Goal: Task Accomplishment & Management: Manage account settings

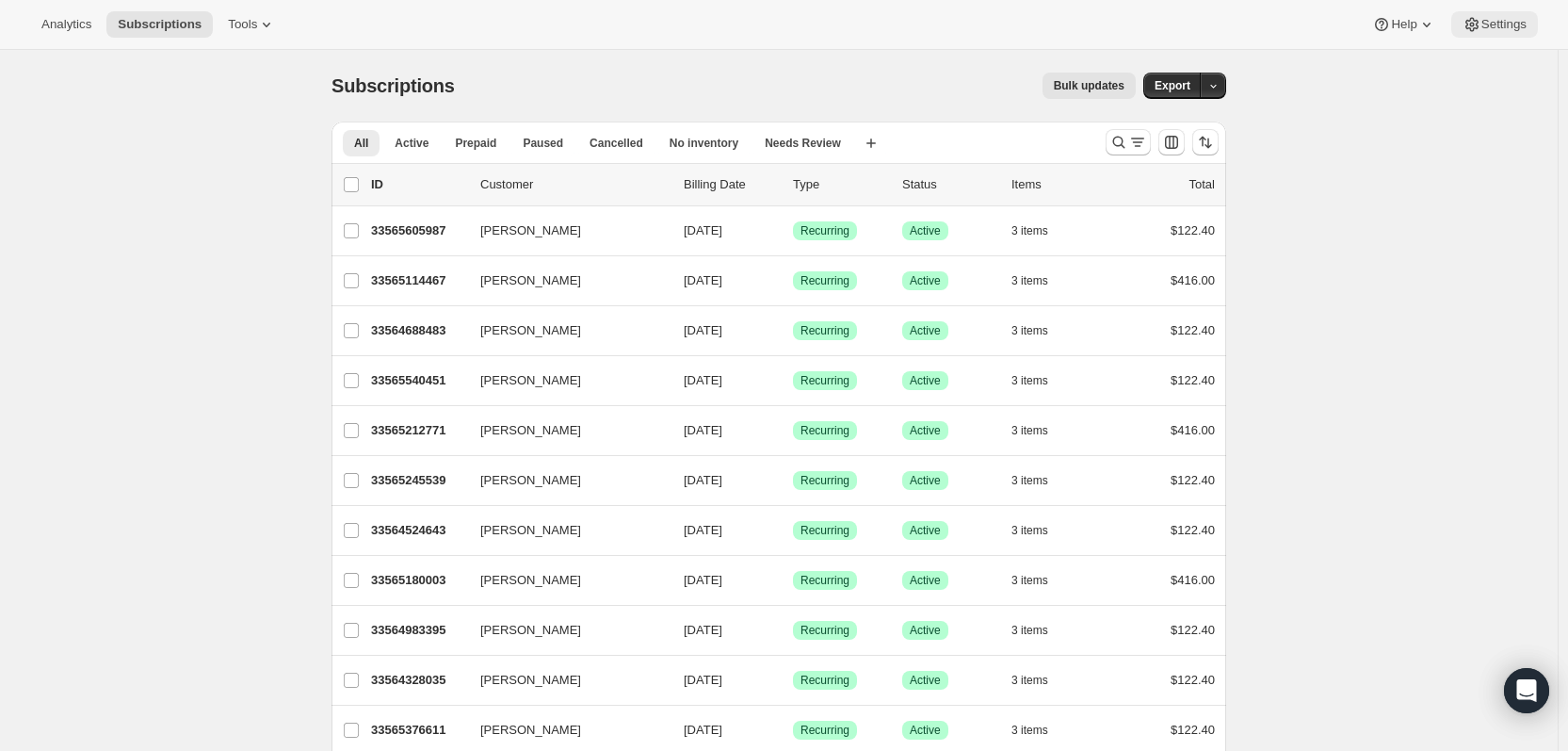
click at [1479, 35] on button "Settings" at bounding box center [1494, 24] width 86 height 27
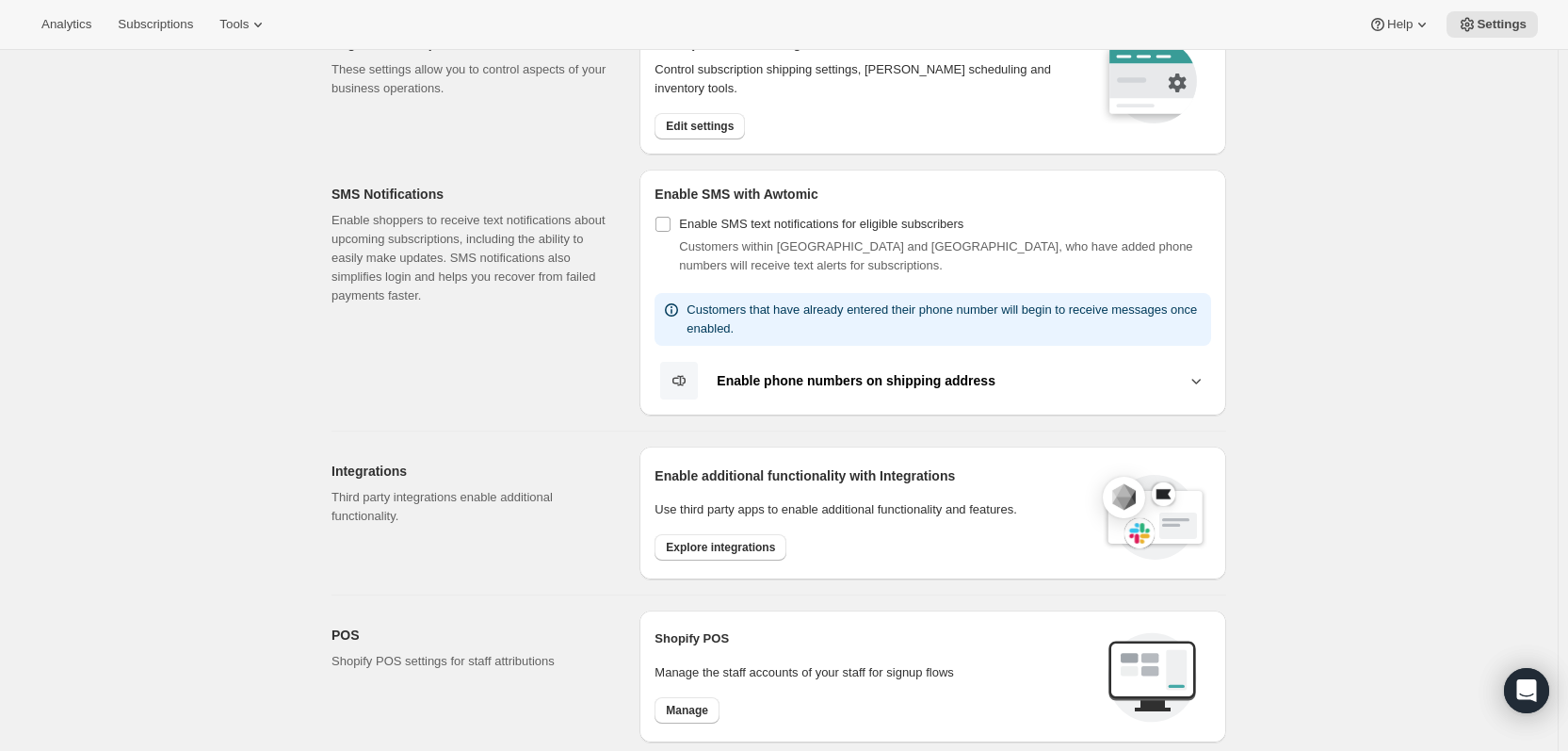
scroll to position [41, 0]
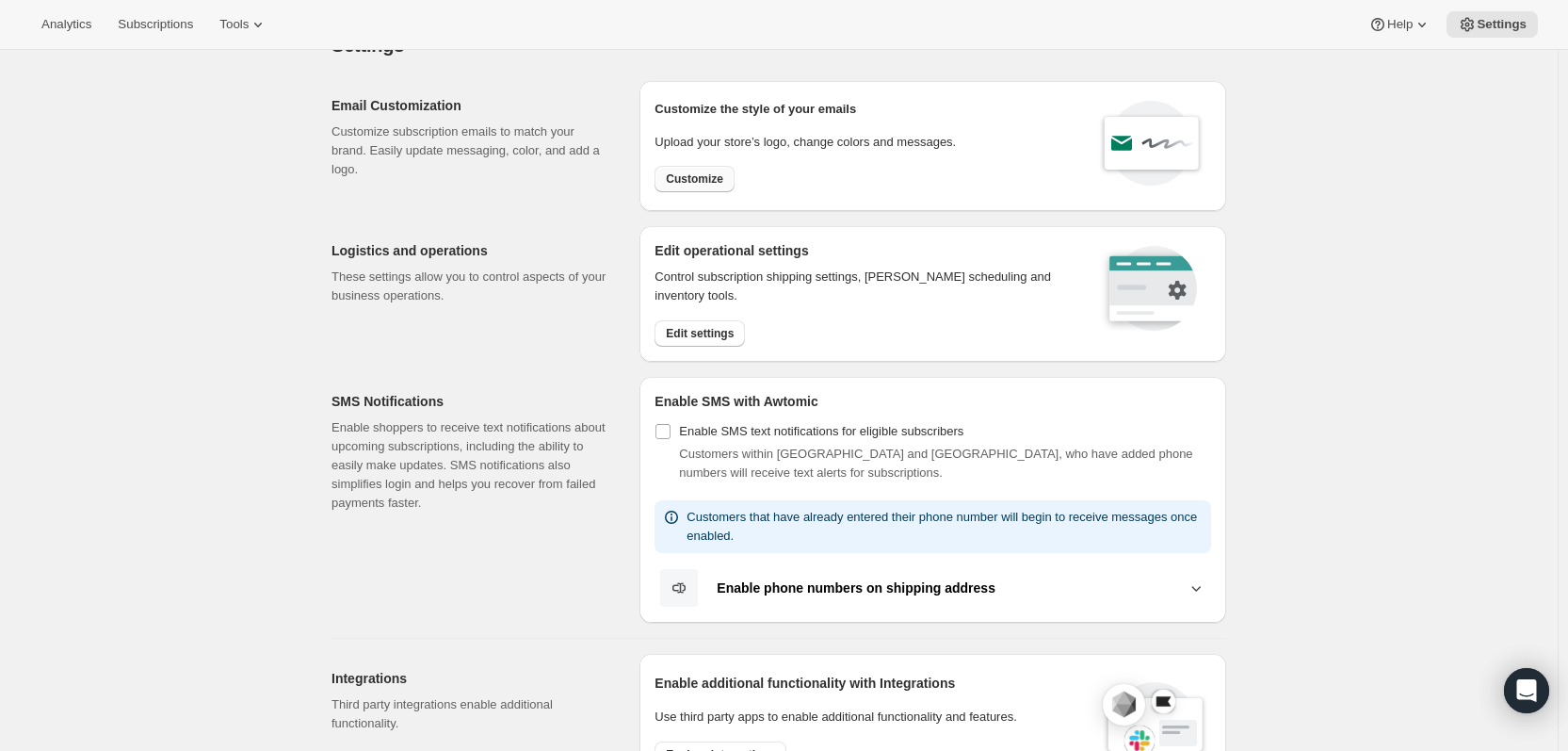
click at [690, 174] on span "Customize" at bounding box center [694, 178] width 57 height 15
select select "subscriptionMessage"
select select "5"
select select "15"
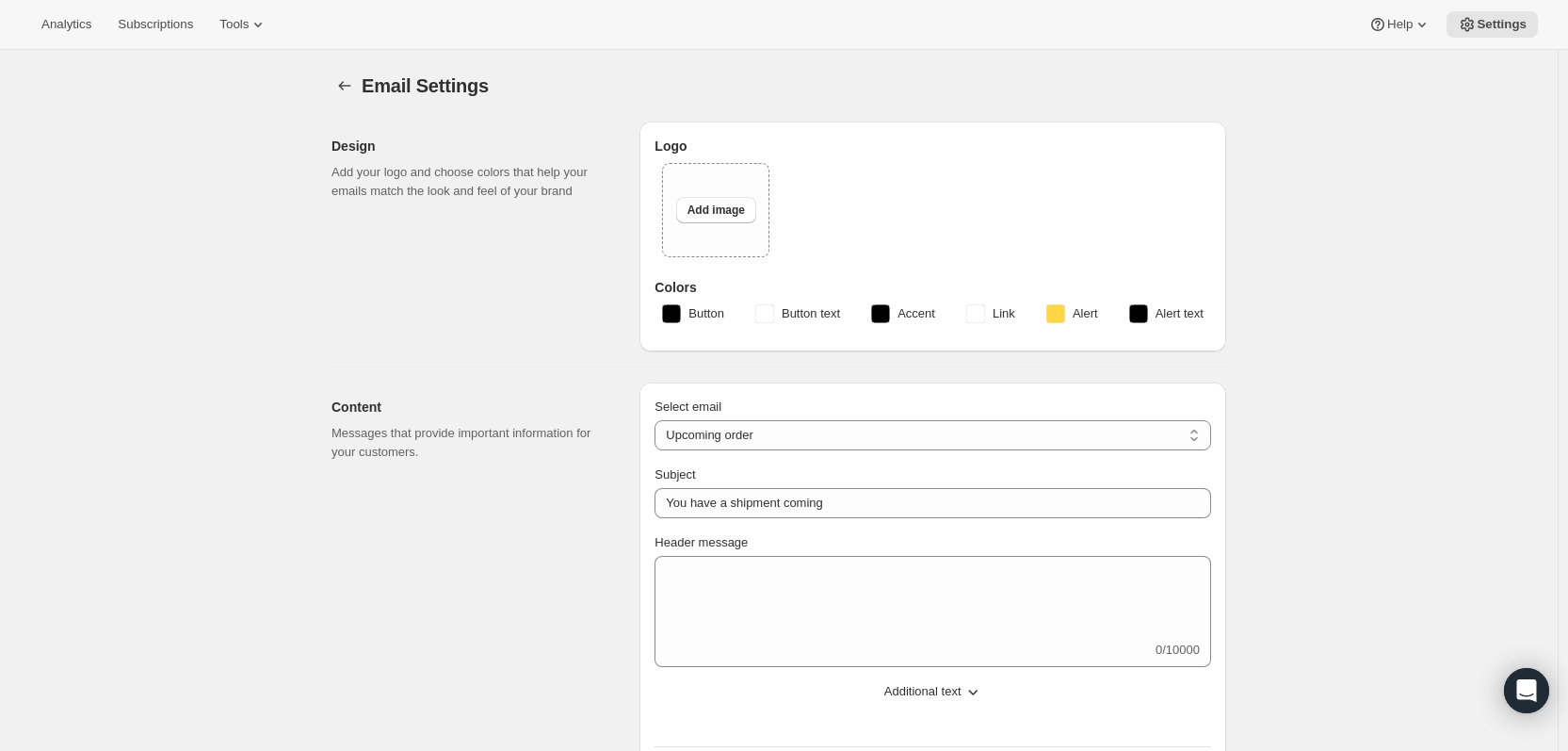
type input "Your next Clif Family Winery shipment is coming soon!"
type textarea "Your next shipment is processing soon! If this is your first time interacting w…"
select select "7"
select select "10"
type input "Clif Family Winery"
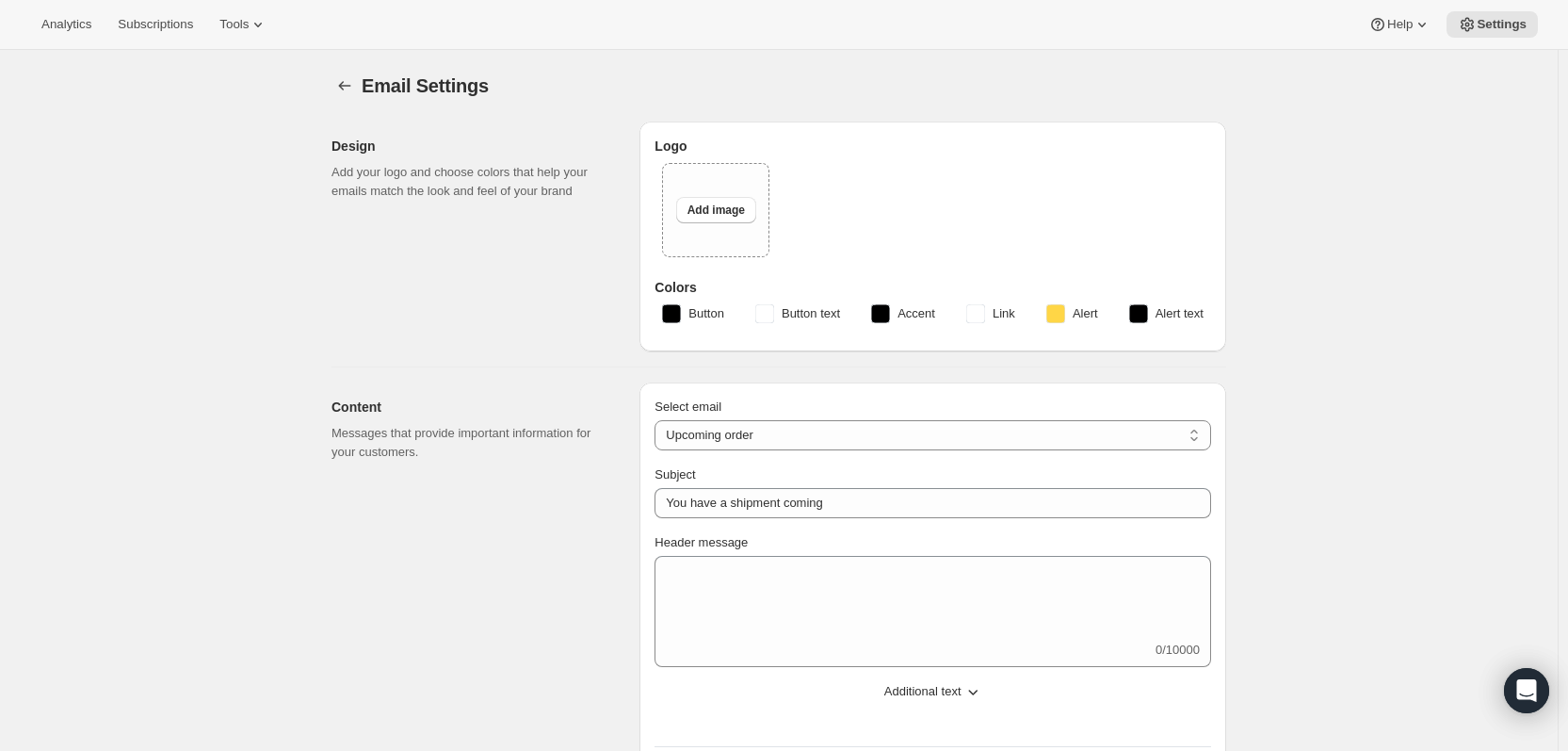
checkbox input "false"
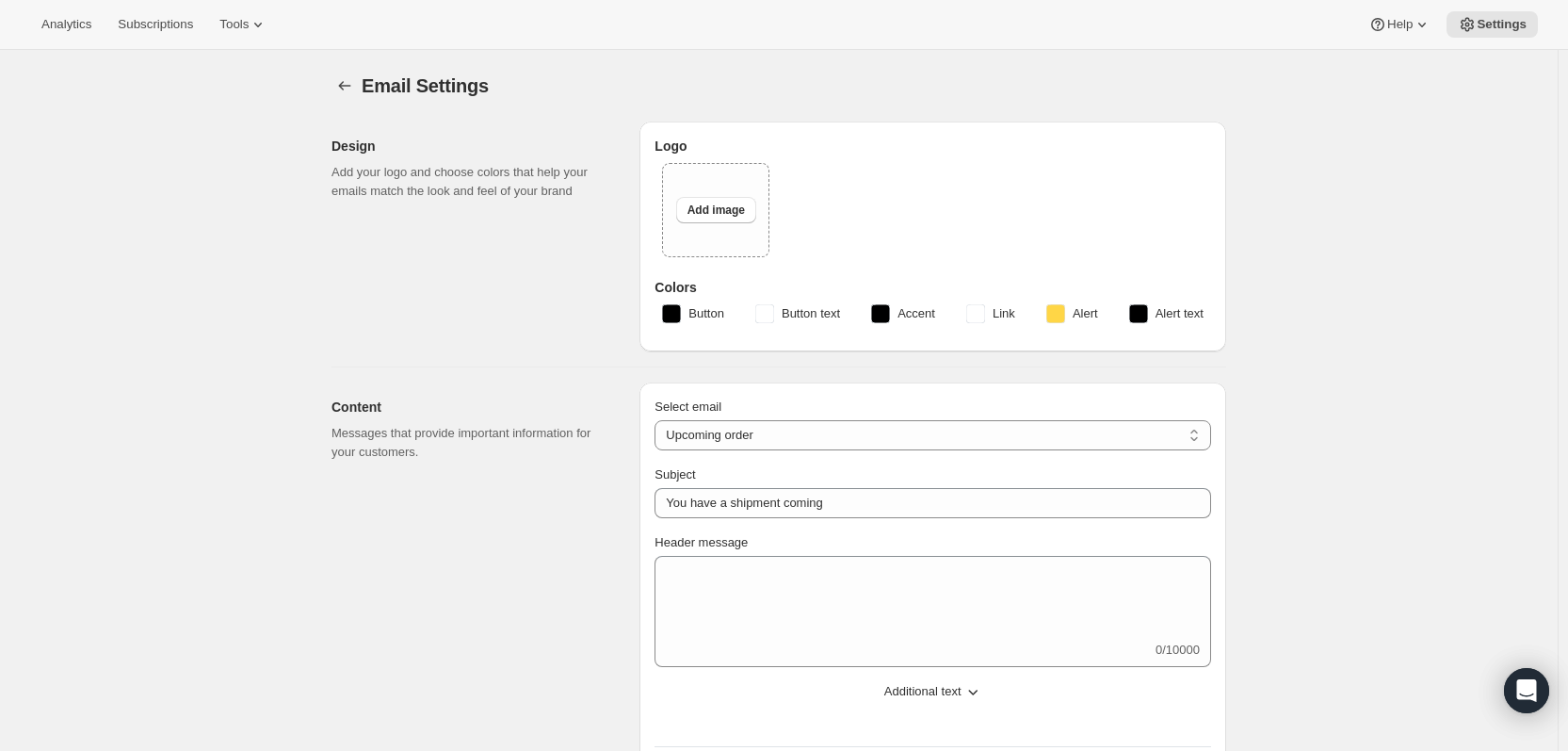
checkbox input "false"
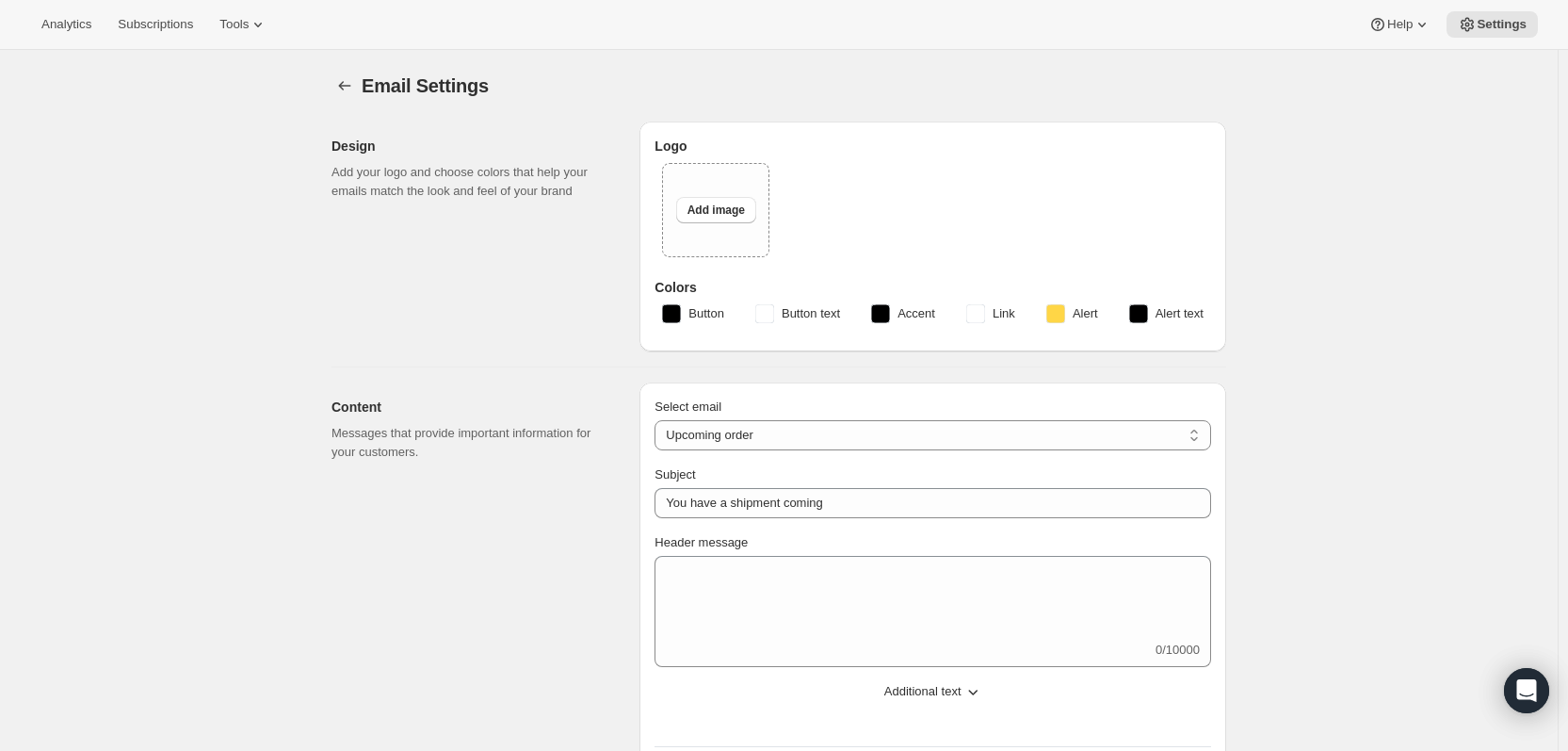
type input "[PERSON_NAME][EMAIL_ADDRESS][DOMAIN_NAME]"
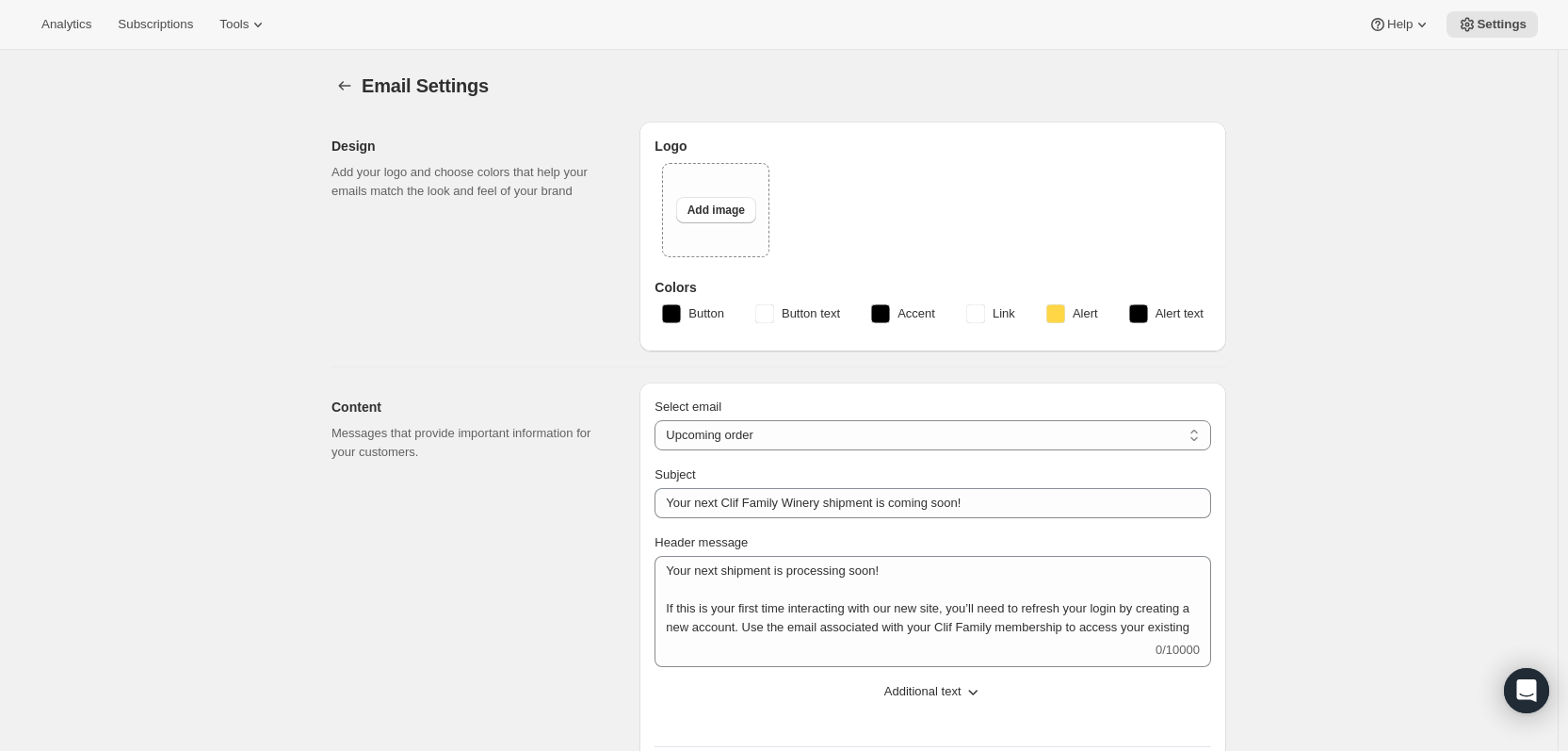
checkbox input "true"
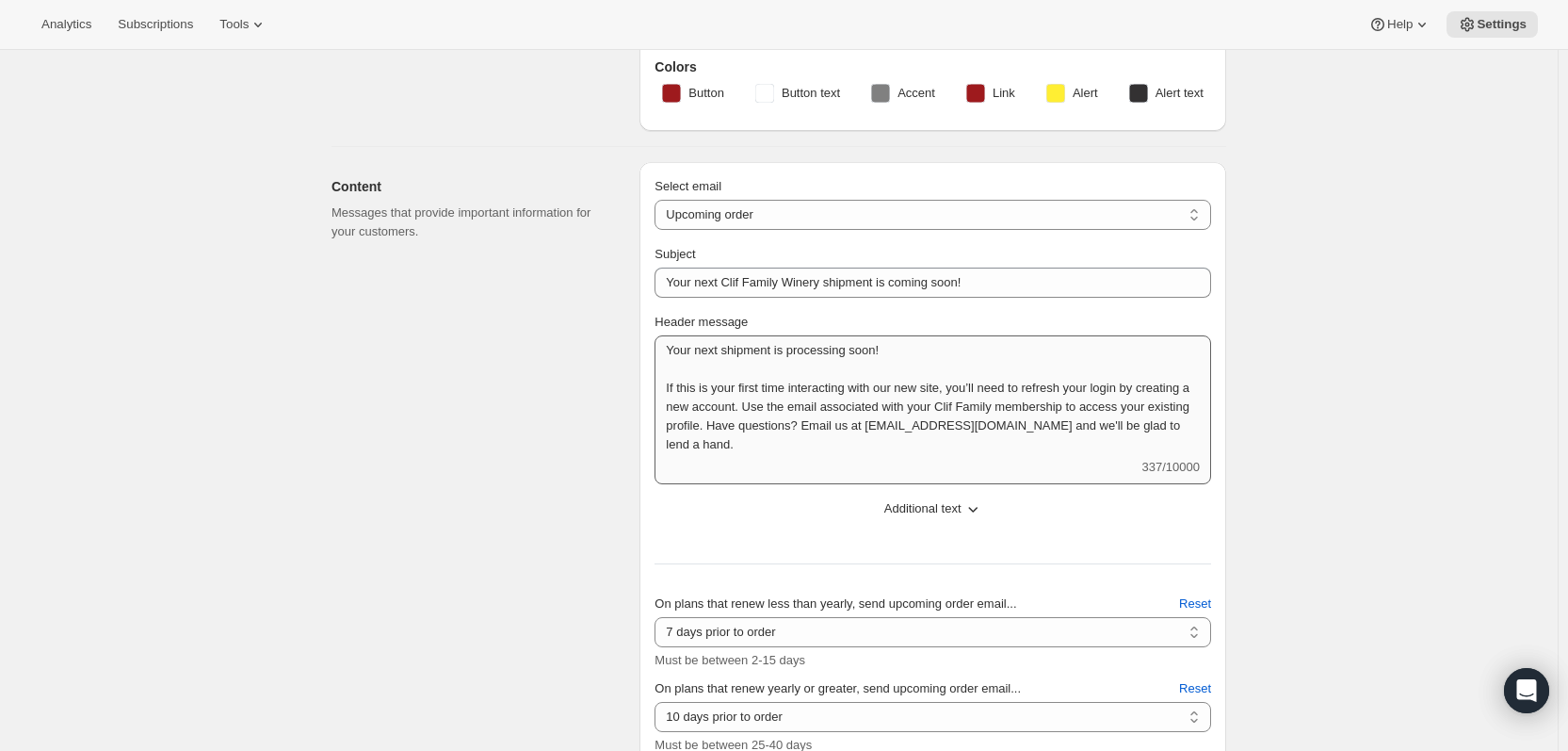
scroll to position [2, 0]
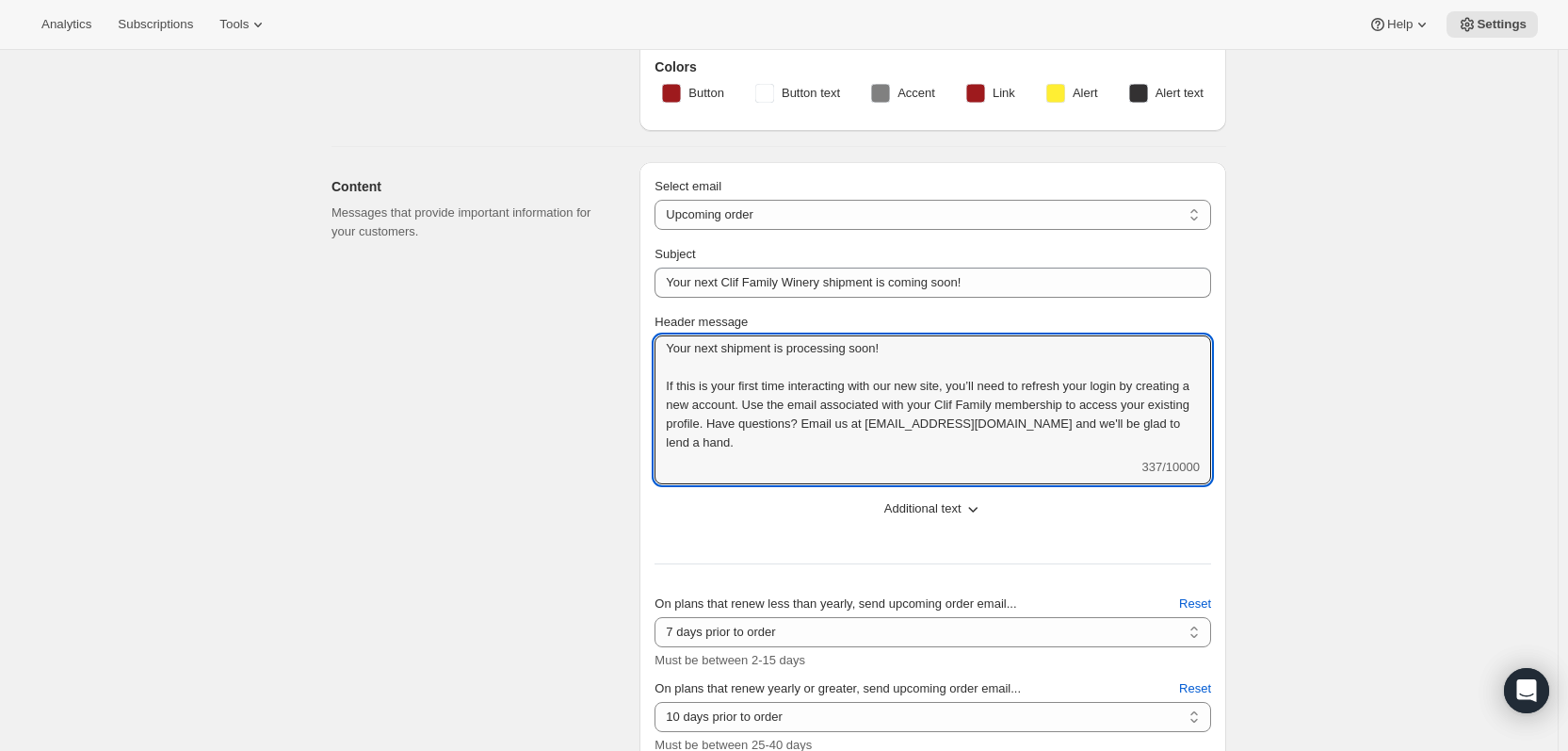
drag, startPoint x: 867, startPoint y: 439, endPoint x: 650, endPoint y: 388, distance: 222.9
click at [650, 388] on div "Select email New subscription Upcoming order Failed payment Delayed subscriptio…" at bounding box center [932, 499] width 586 height 675
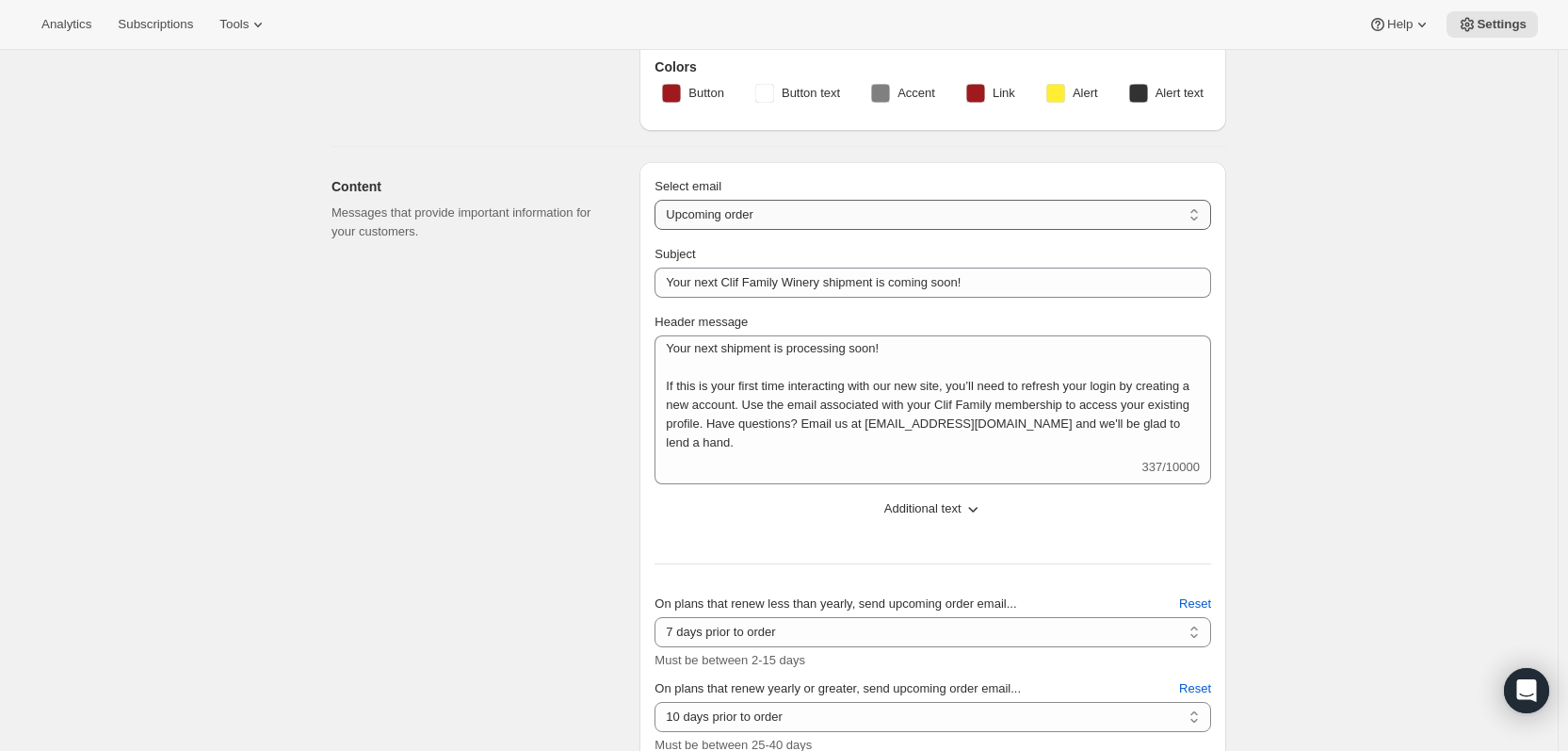
click at [852, 211] on select "New subscription Upcoming order Failed payment Delayed subscription (inventory …" at bounding box center [933, 215] width 557 height 30
select select "welcomeMessage"
click at [659, 200] on select "New subscription Upcoming order Failed payment Delayed subscription (inventory …" at bounding box center [933, 215] width 557 height 30
type input "Welcome to your Clif Family Winery membership!"
type textarea "Welcome to your Clif Family Winery membership! We're absolutely delighted that …"
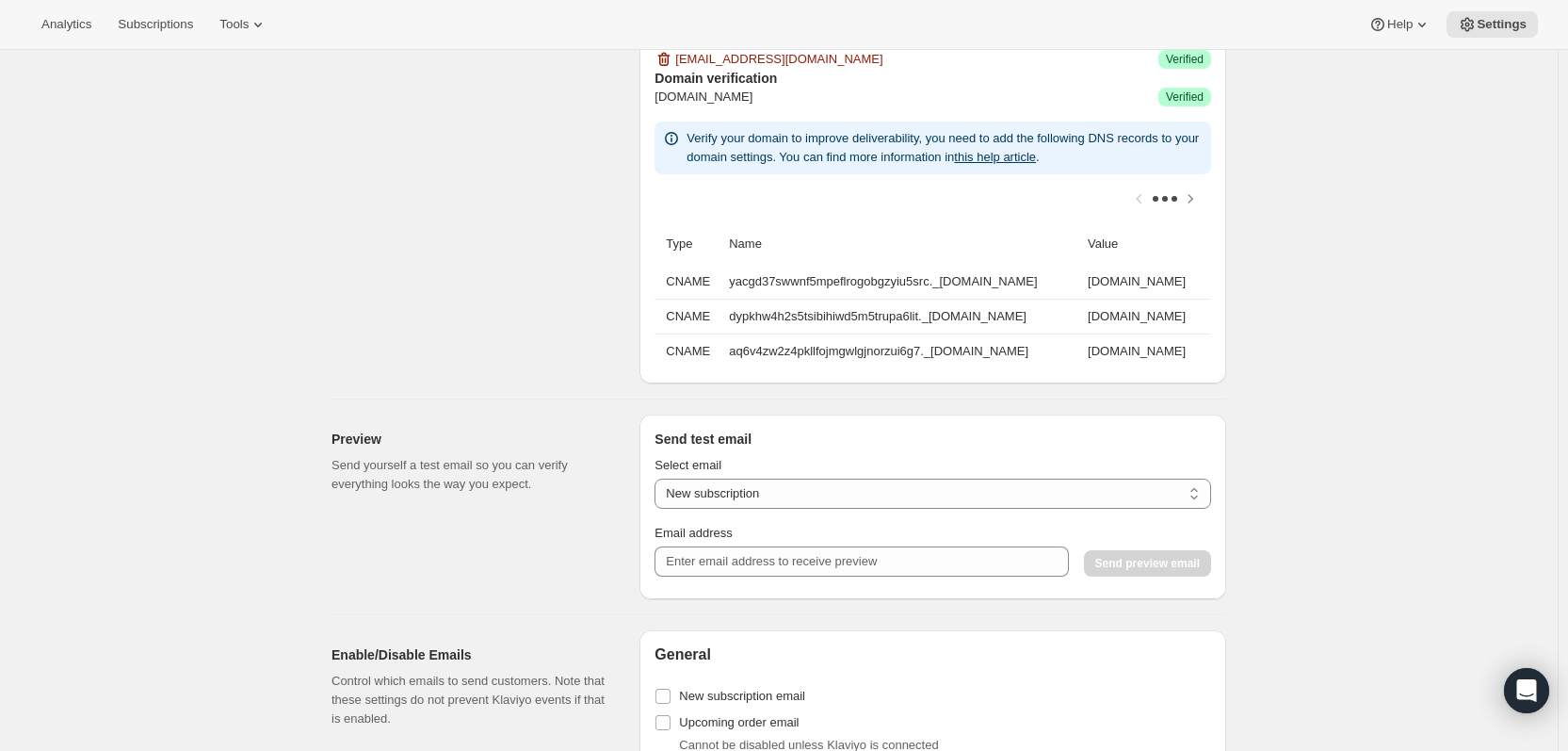
scroll to position [1036, 0]
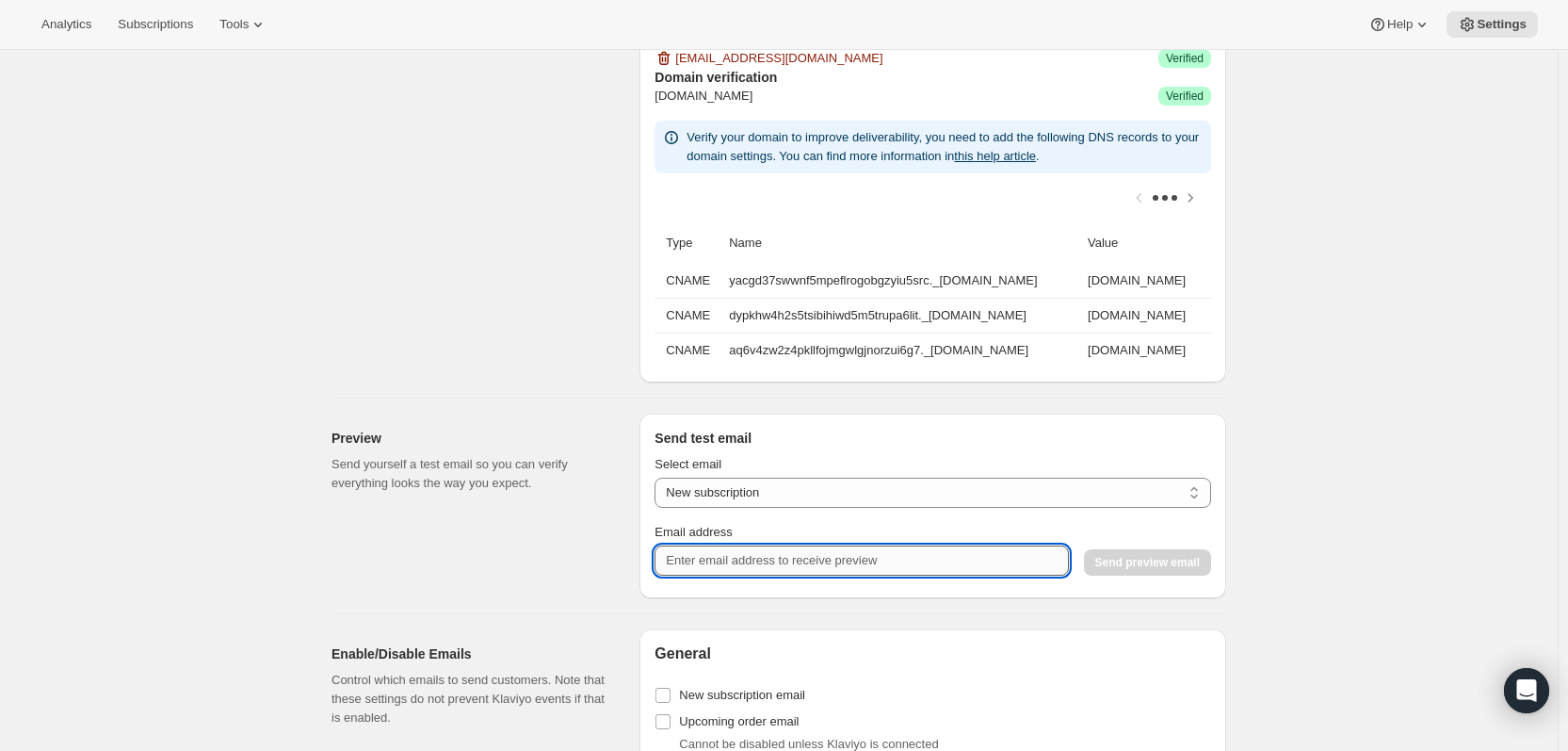
click at [842, 569] on input "Email address" at bounding box center [861, 560] width 413 height 30
click at [812, 542] on div "Email address" at bounding box center [861, 532] width 413 height 19
click at [815, 571] on input "[EMAIL_ADDRESS][DOMAIN_NAME]" at bounding box center [861, 560] width 413 height 30
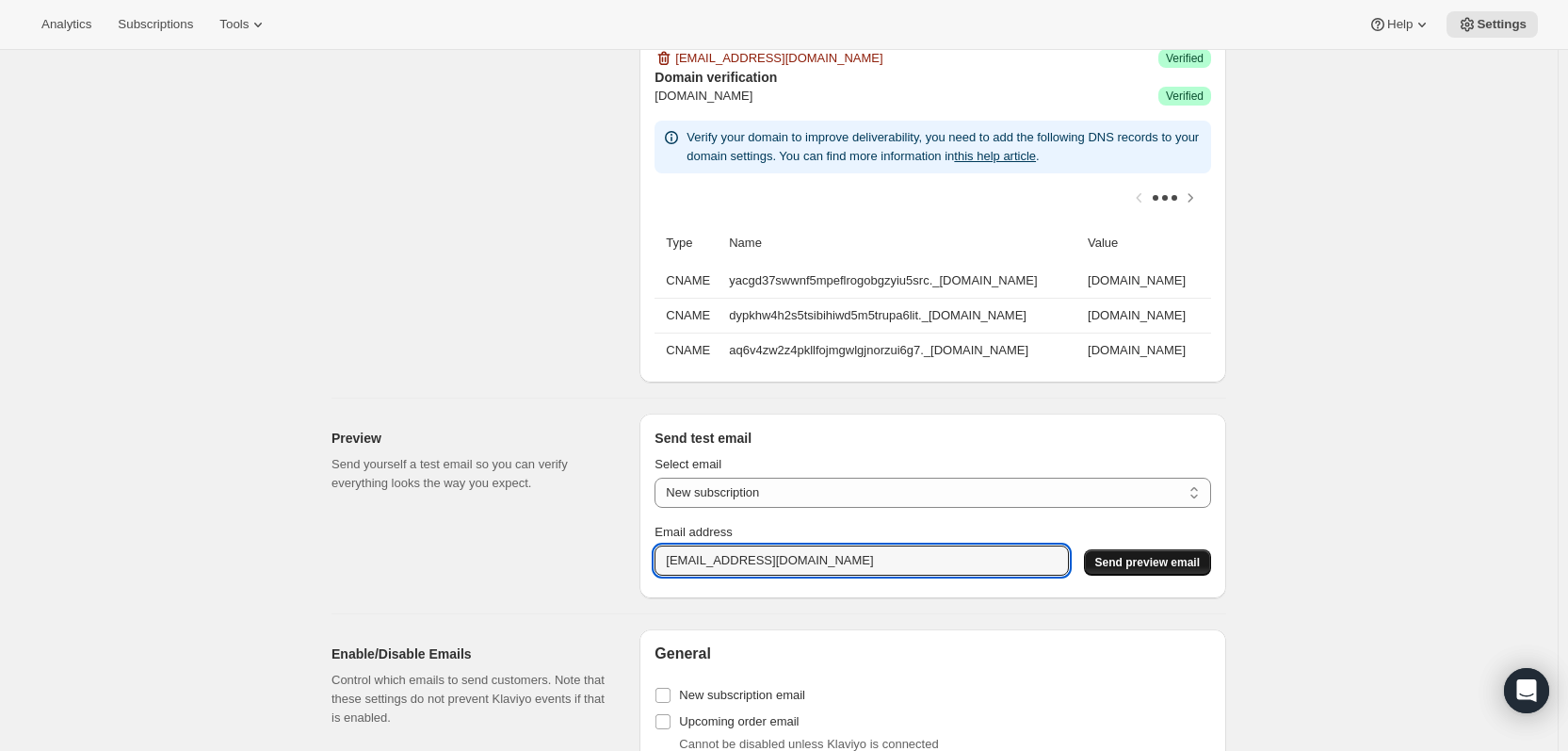
type input "[EMAIL_ADDRESS][DOMAIN_NAME]"
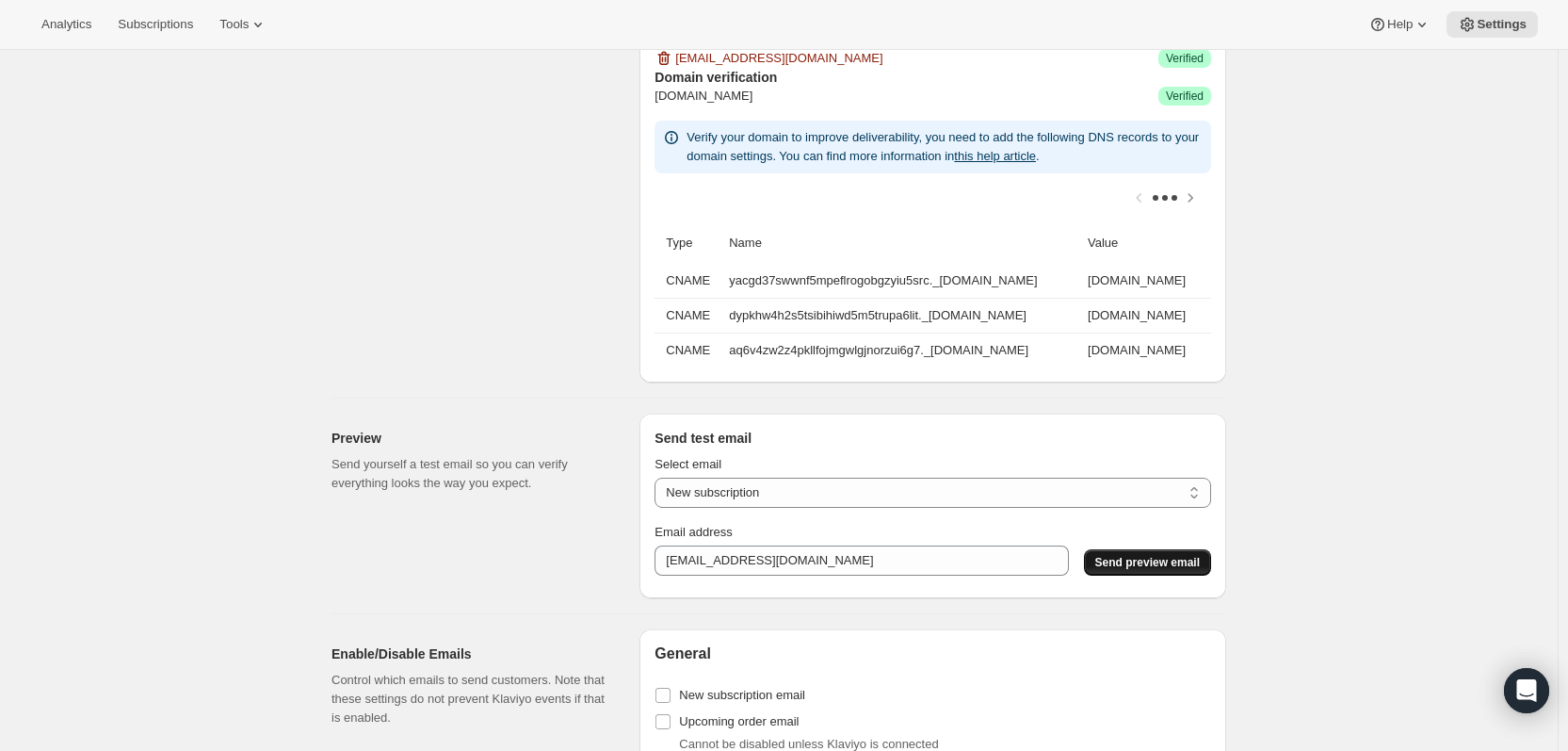
click at [1198, 570] on span "Send preview email" at bounding box center [1148, 562] width 105 height 15
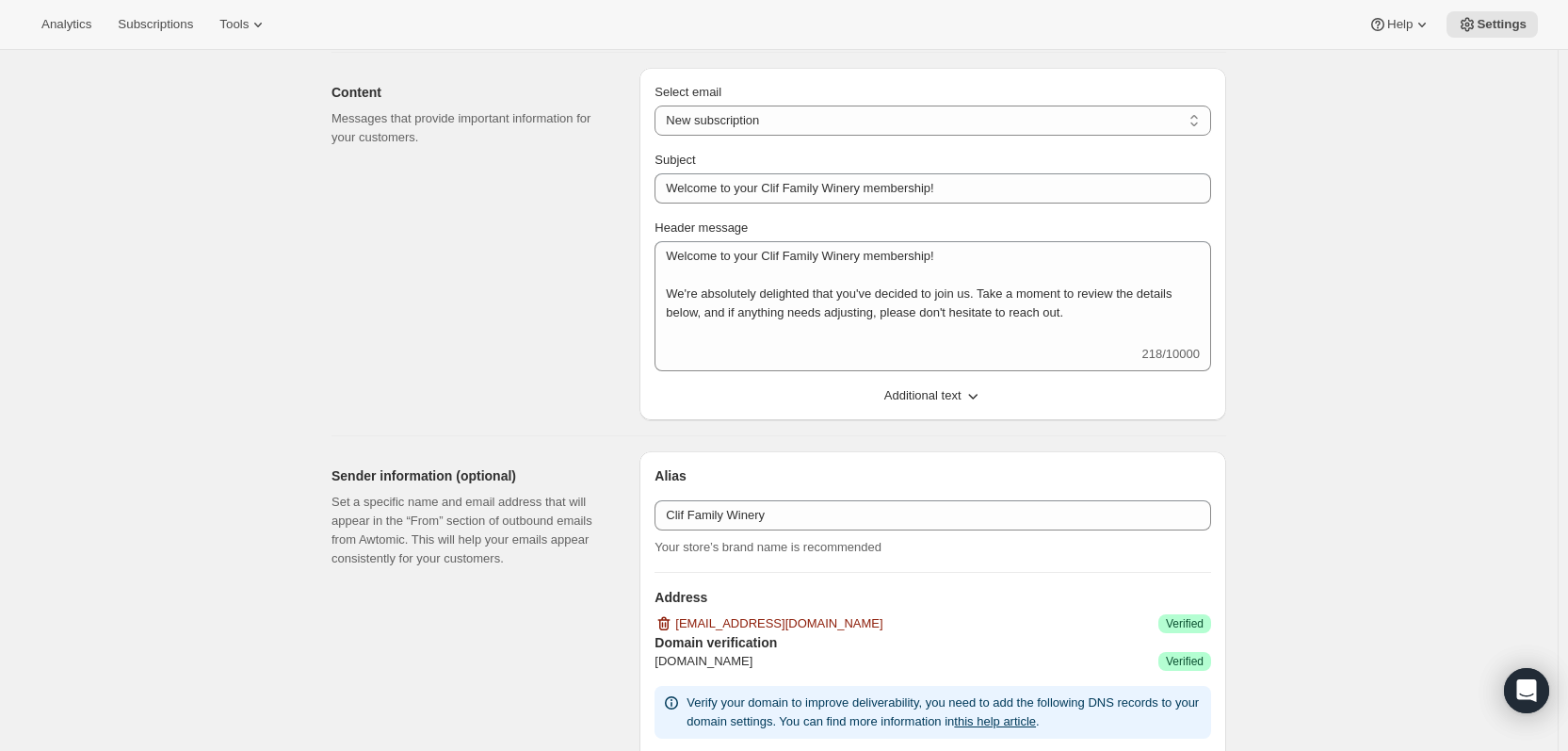
scroll to position [0, 0]
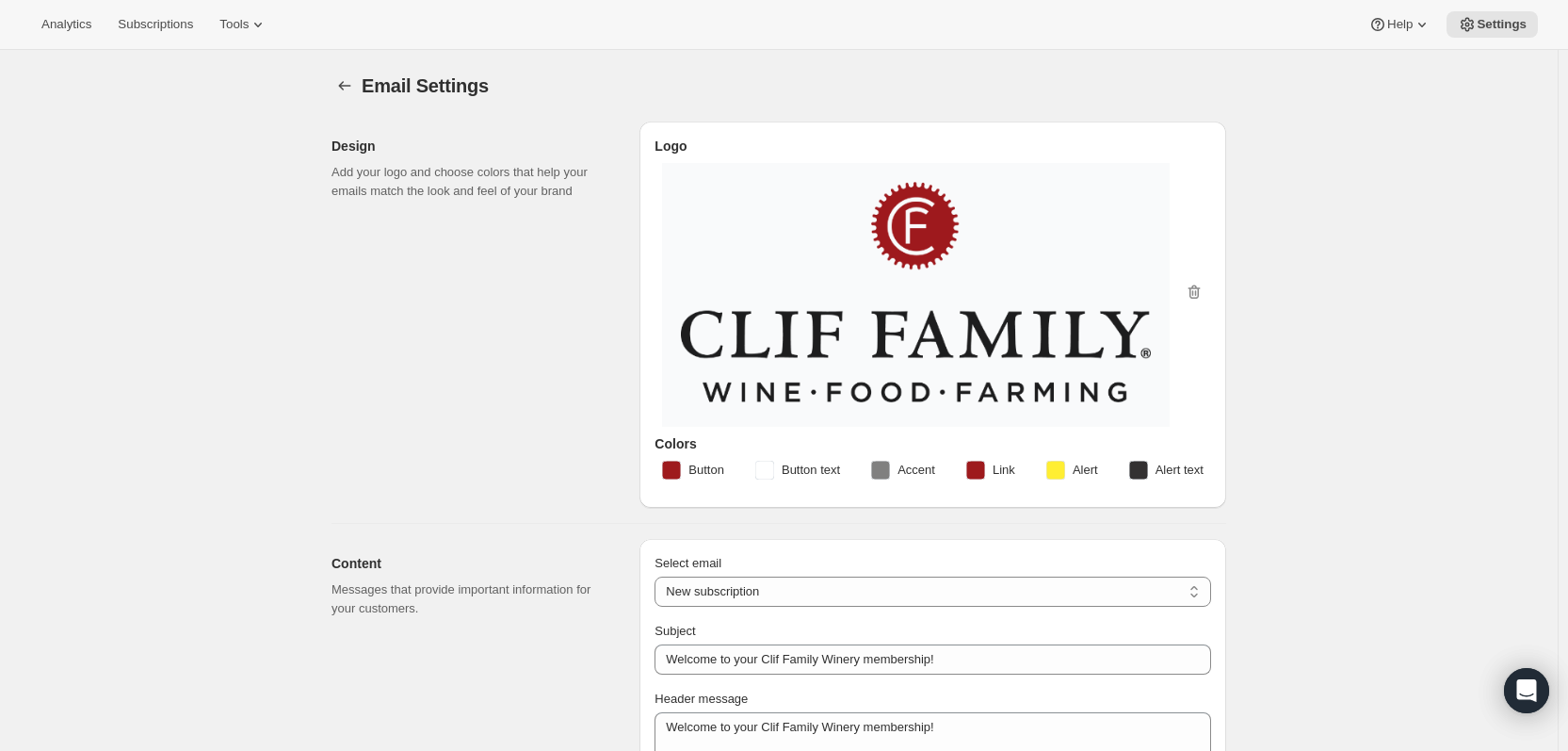
click at [930, 468] on span "Accent" at bounding box center [916, 470] width 38 height 19
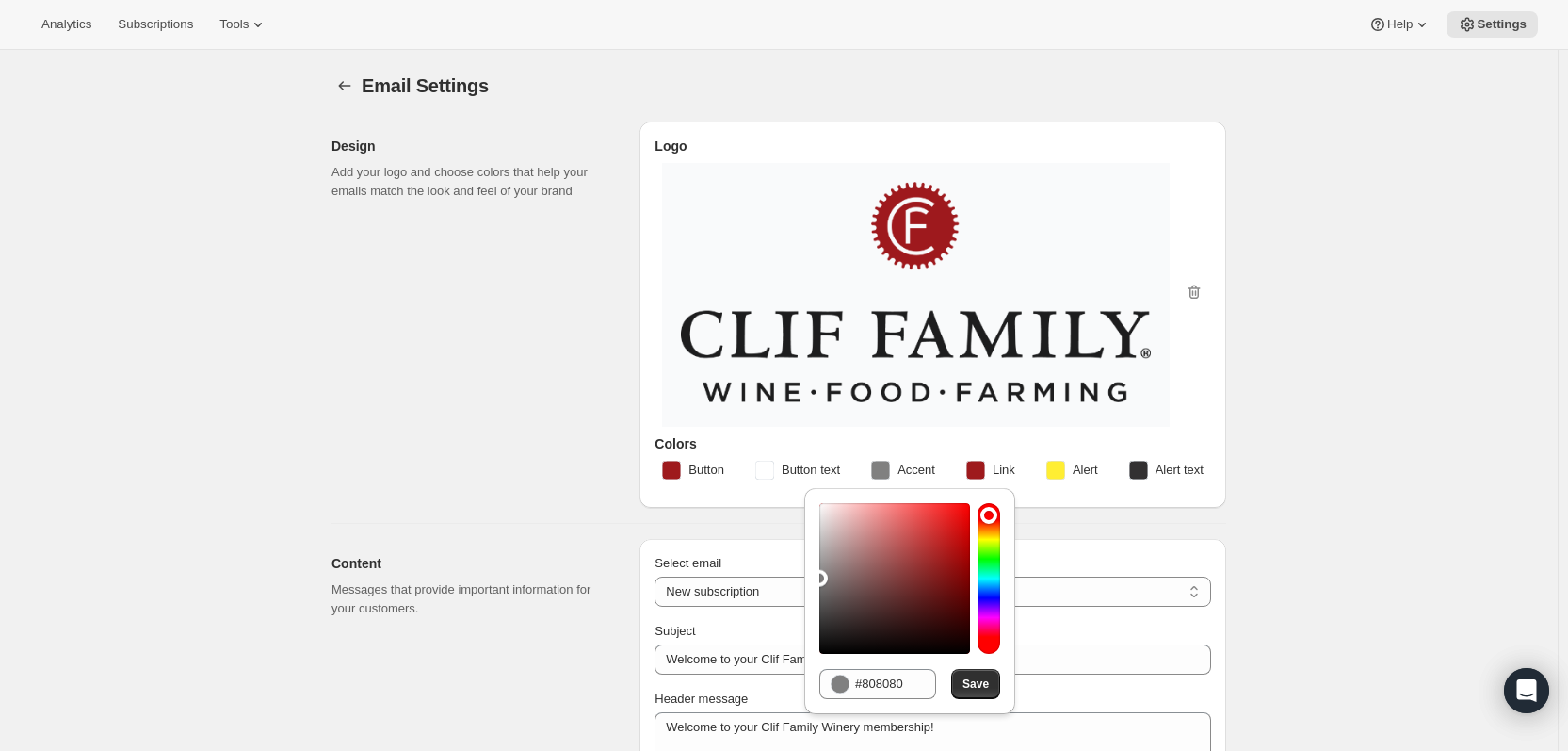
click at [716, 469] on span "Button" at bounding box center [706, 470] width 36 height 19
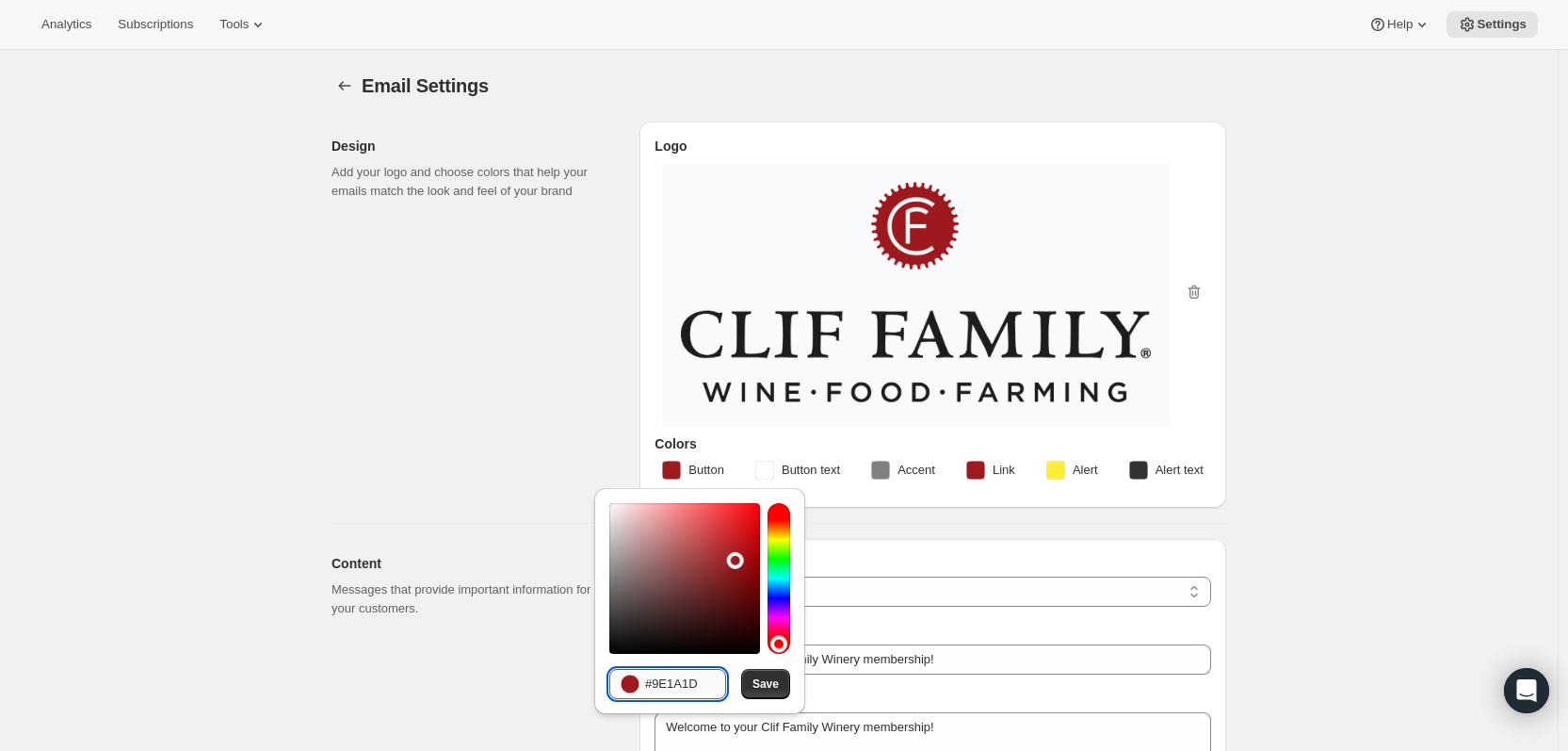
click at [695, 684] on input "#9E1A1D" at bounding box center [685, 684] width 81 height 30
click at [925, 473] on span "Accent" at bounding box center [916, 470] width 38 height 19
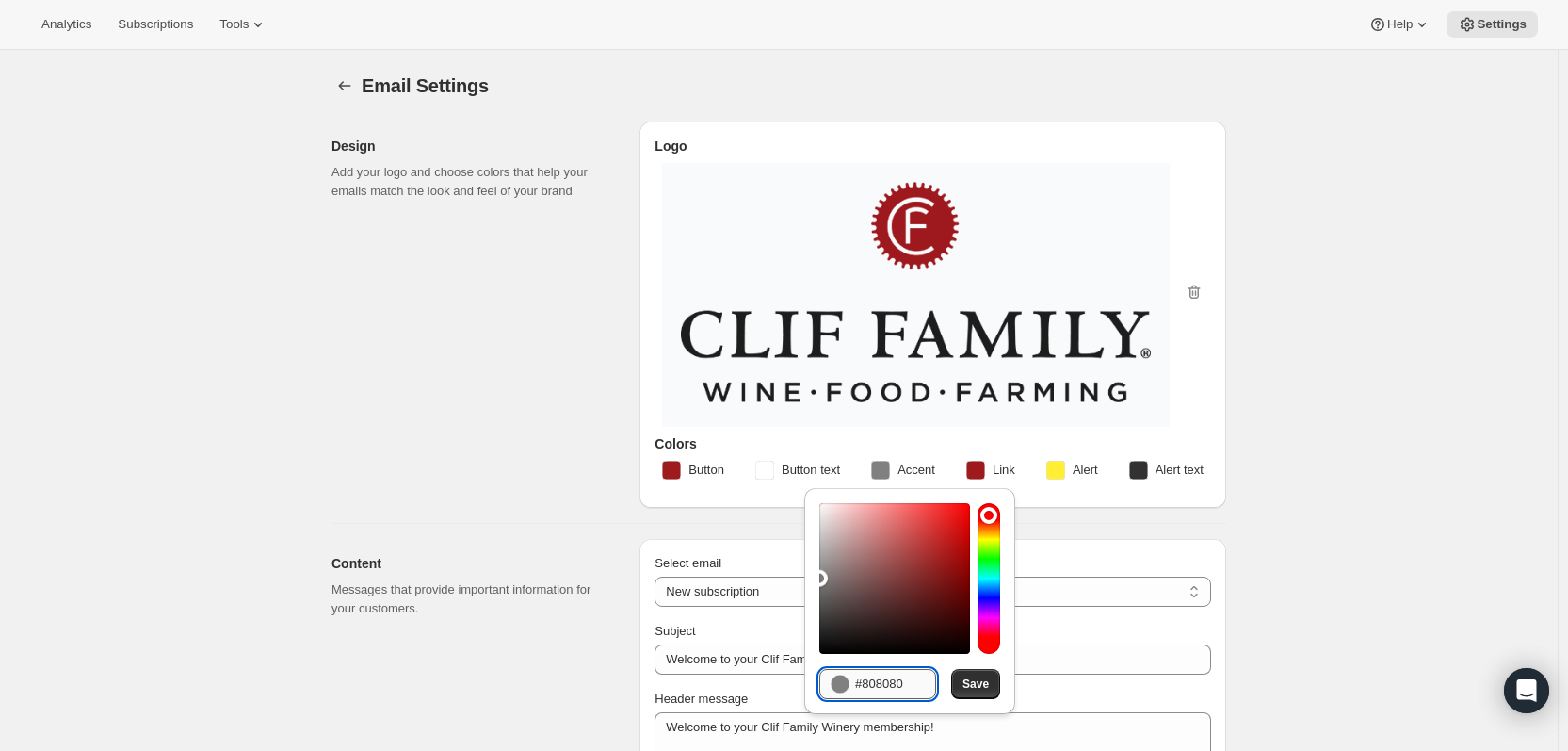
click at [901, 692] on input "#808080" at bounding box center [895, 684] width 81 height 30
paste input "9E1A1D"
type input "9E1A1D"
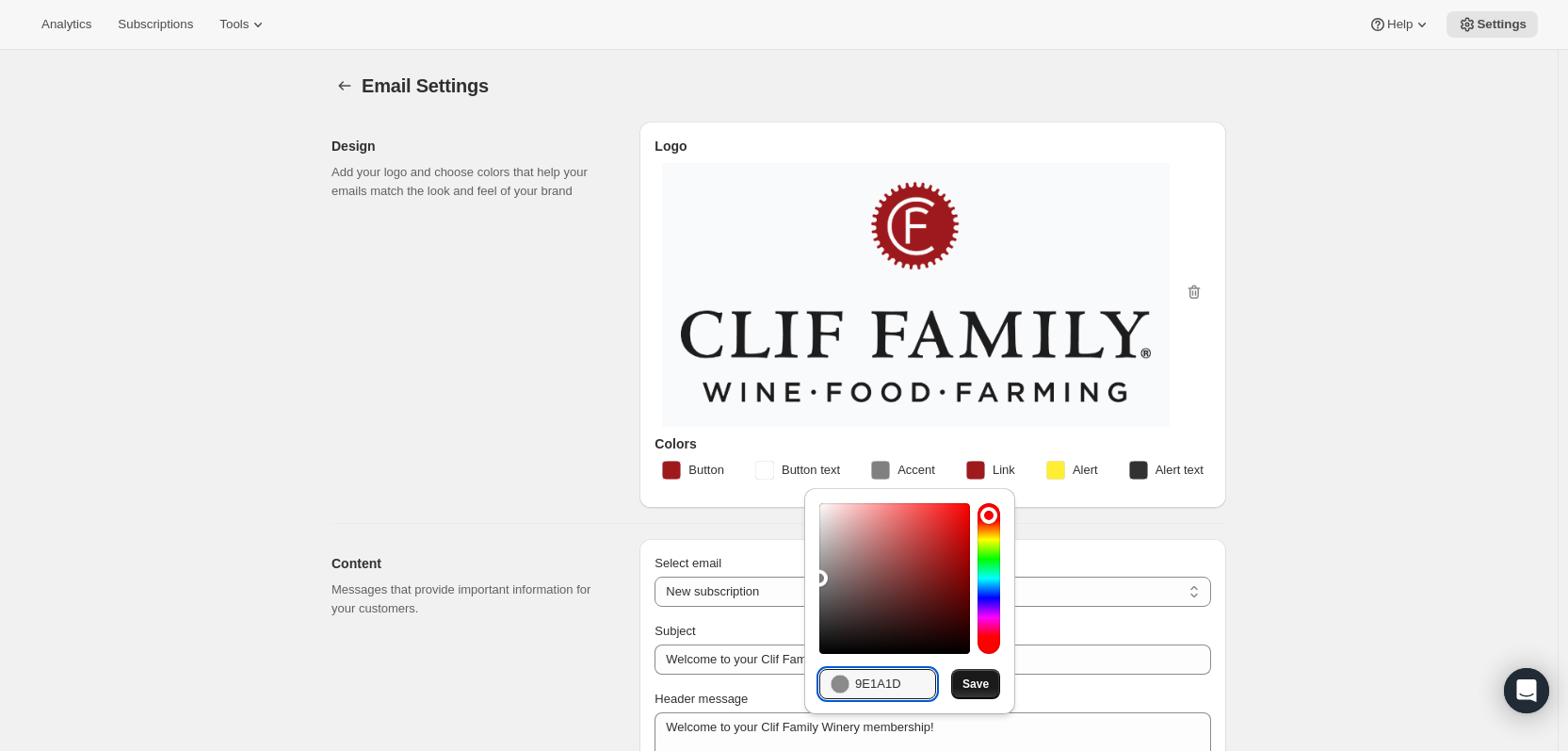
click at [978, 689] on span "Save" at bounding box center [976, 684] width 27 height 15
click at [910, 688] on input "9E1A1D" at bounding box center [895, 684] width 81 height 30
click at [911, 688] on input "9E1A1D" at bounding box center [895, 684] width 81 height 30
click at [720, 477] on span "Button" at bounding box center [706, 470] width 36 height 19
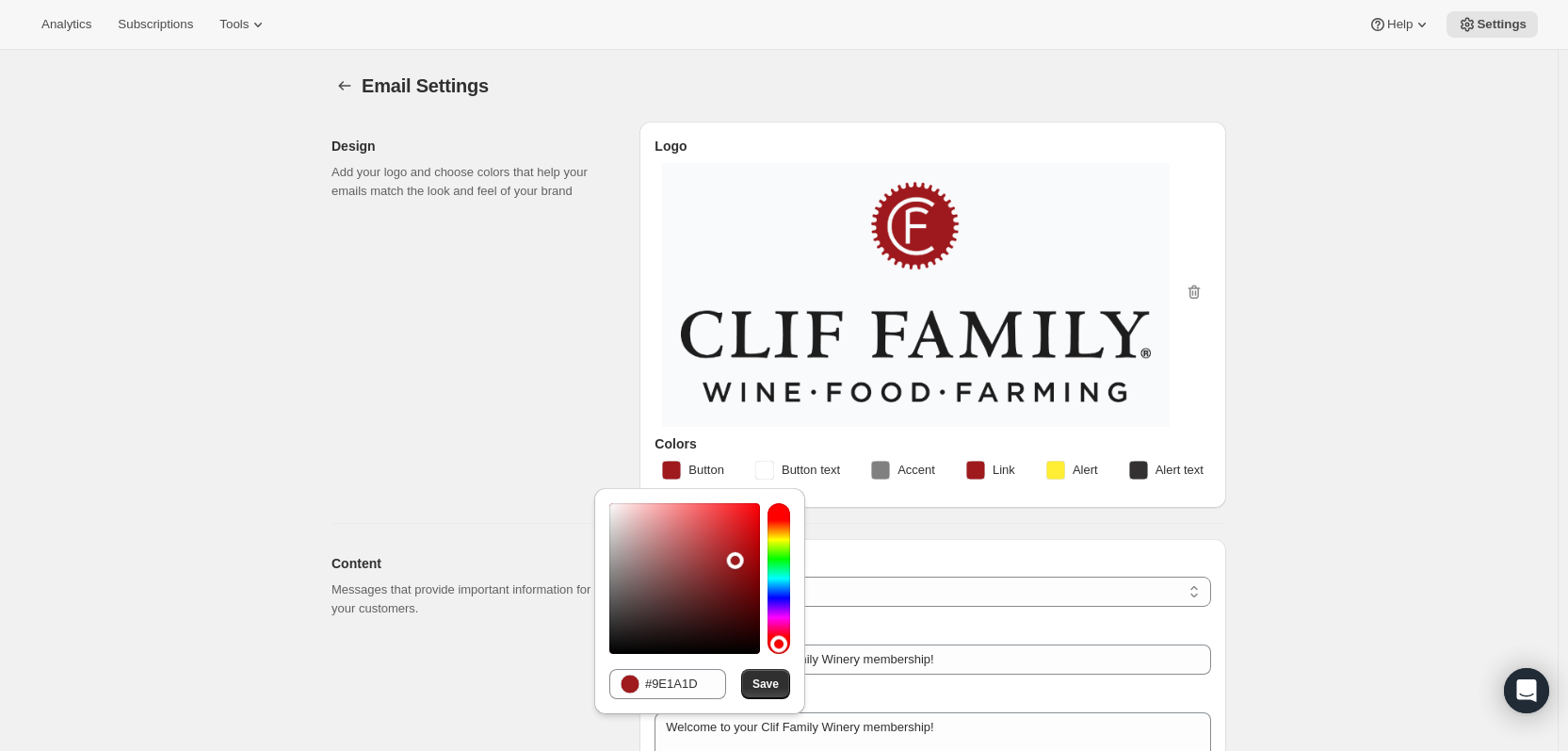
click at [709, 463] on span "Button" at bounding box center [706, 470] width 36 height 19
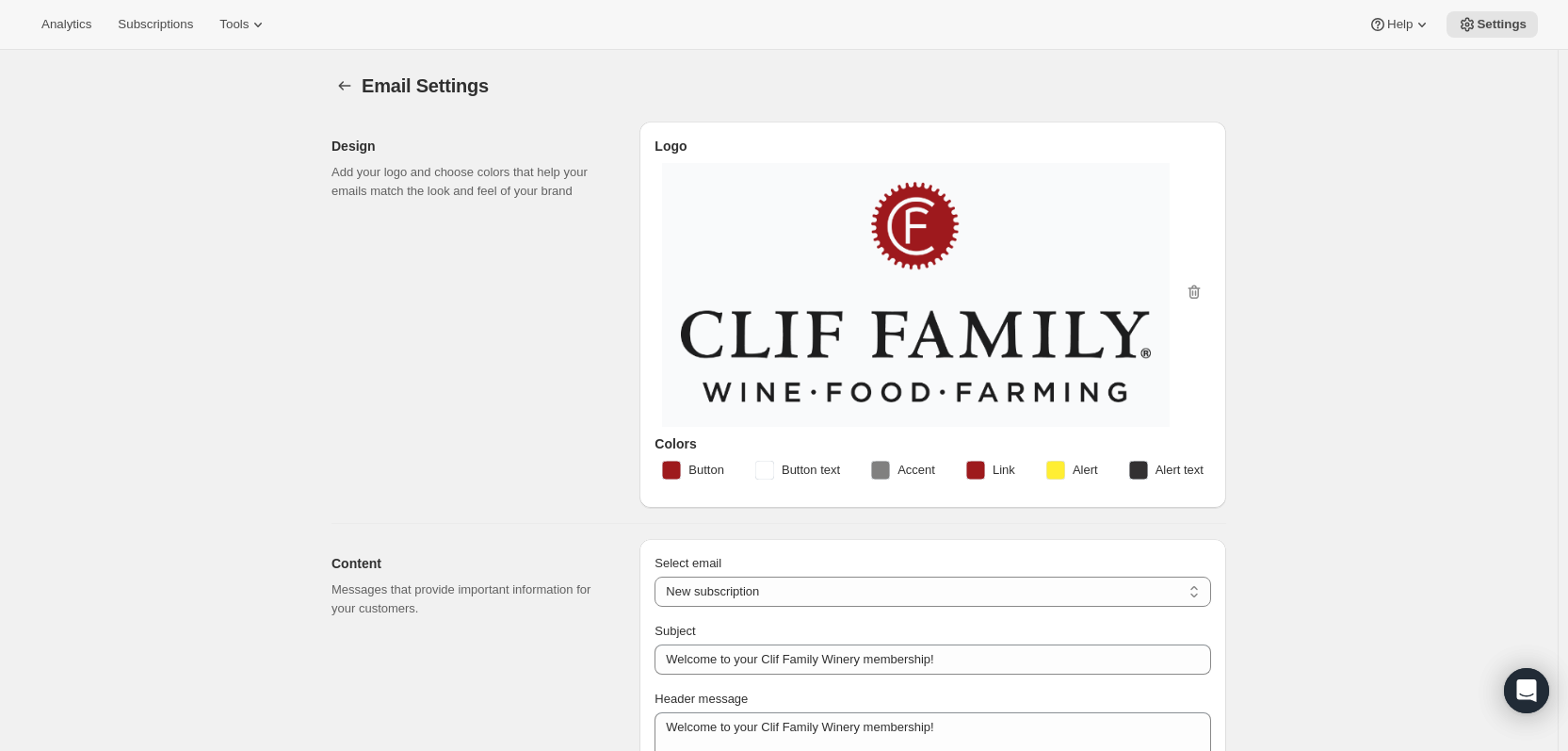
click at [712, 458] on button "Button" at bounding box center [693, 470] width 85 height 30
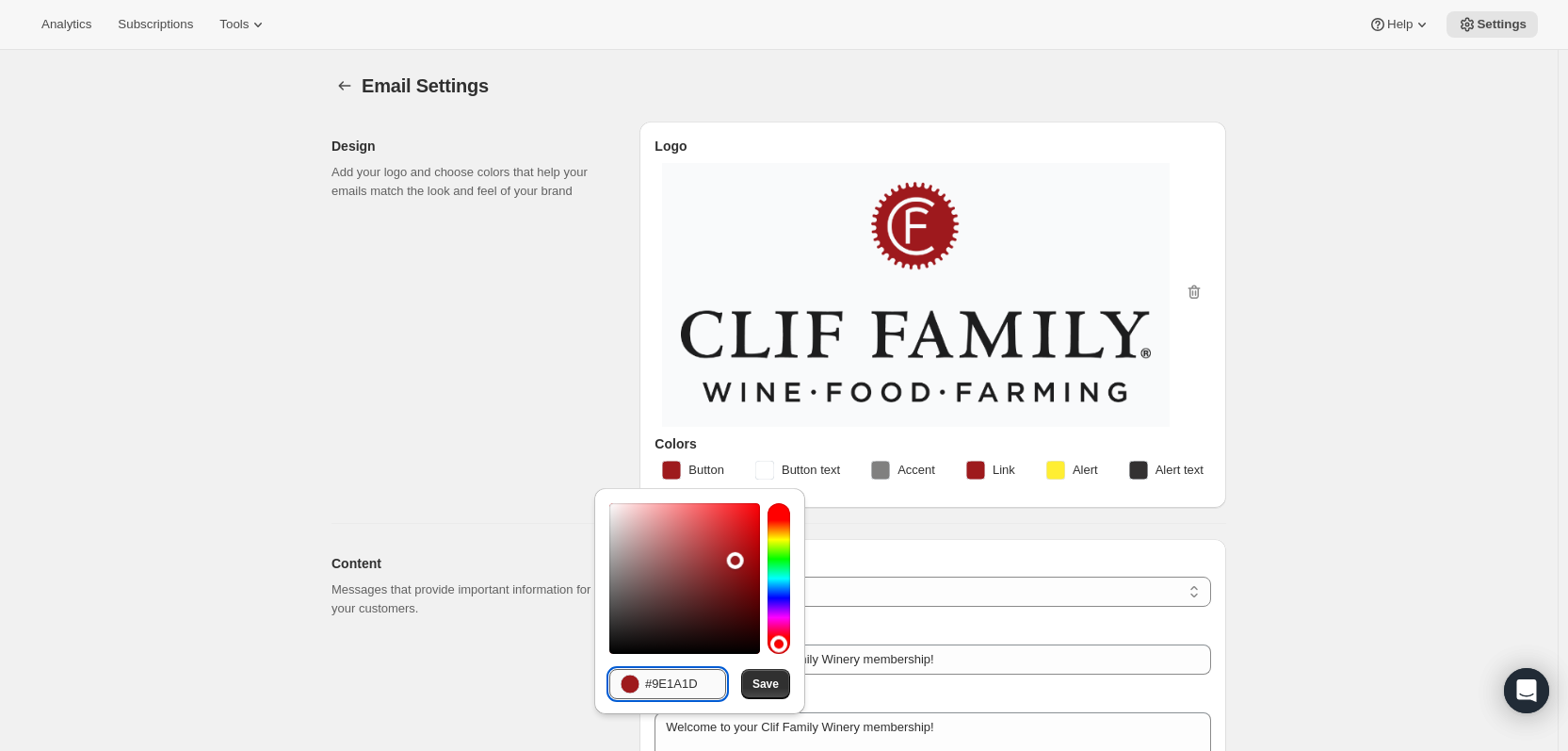
click at [696, 683] on input "#9E1A1D" at bounding box center [685, 684] width 81 height 30
click at [903, 470] on span "Accent" at bounding box center [916, 470] width 38 height 19
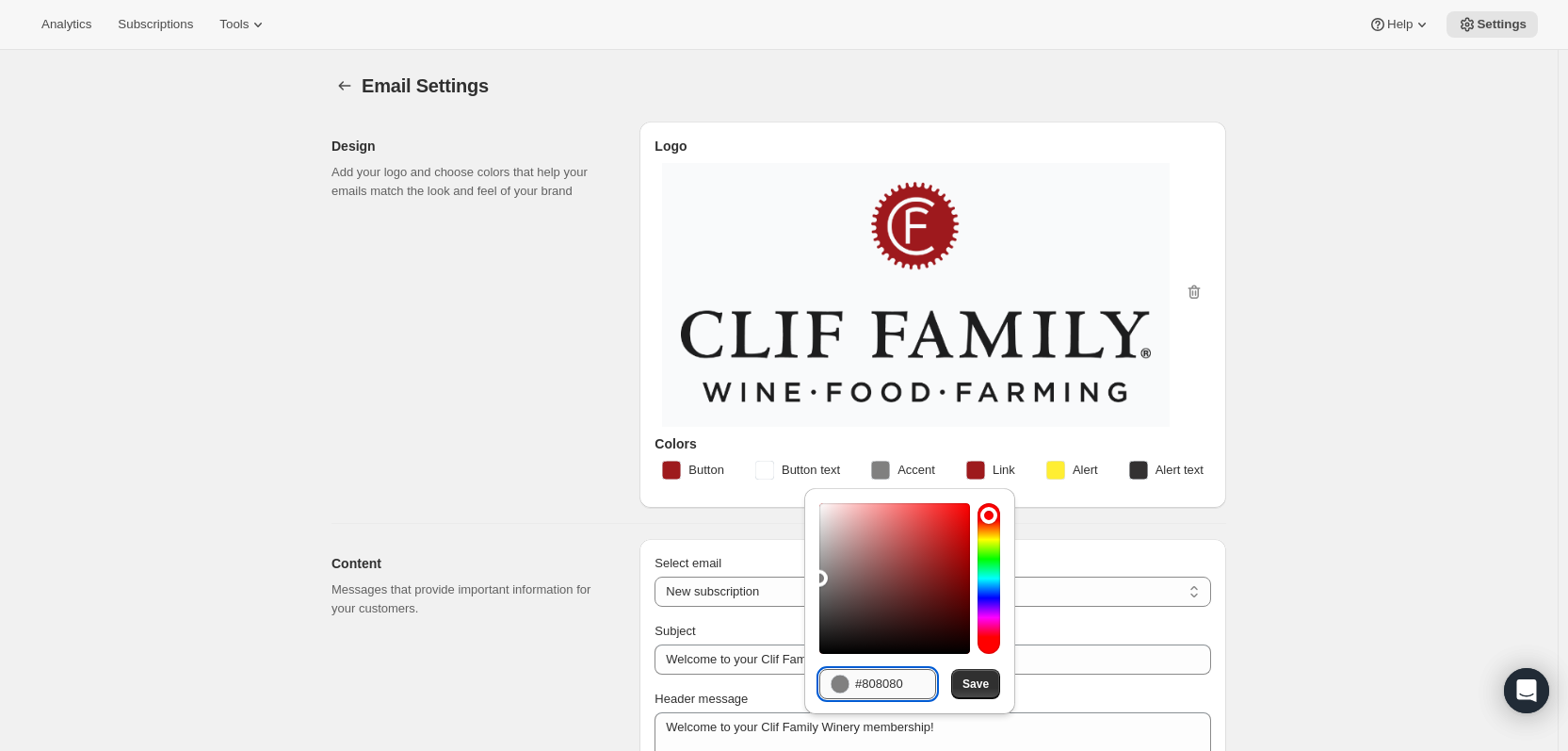
drag, startPoint x: 866, startPoint y: 682, endPoint x: 919, endPoint y: 689, distance: 53.5
click at [919, 689] on input "#808080" at bounding box center [895, 684] width 81 height 30
paste input "9E1A1D"
type input "#9E1A1D"
click at [989, 688] on span "Save" at bounding box center [976, 684] width 27 height 15
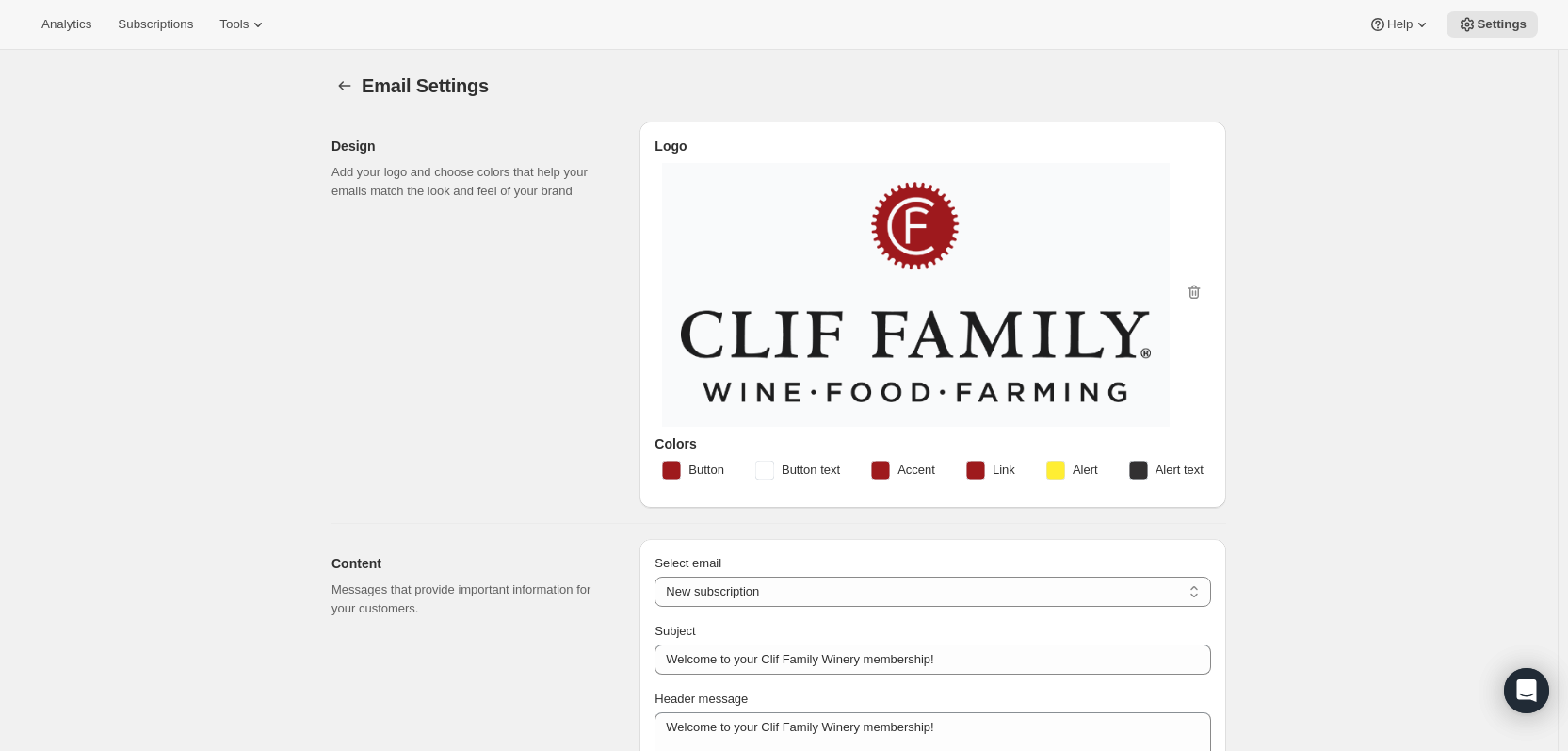
click at [1000, 467] on span "Link" at bounding box center [1003, 470] width 23 height 19
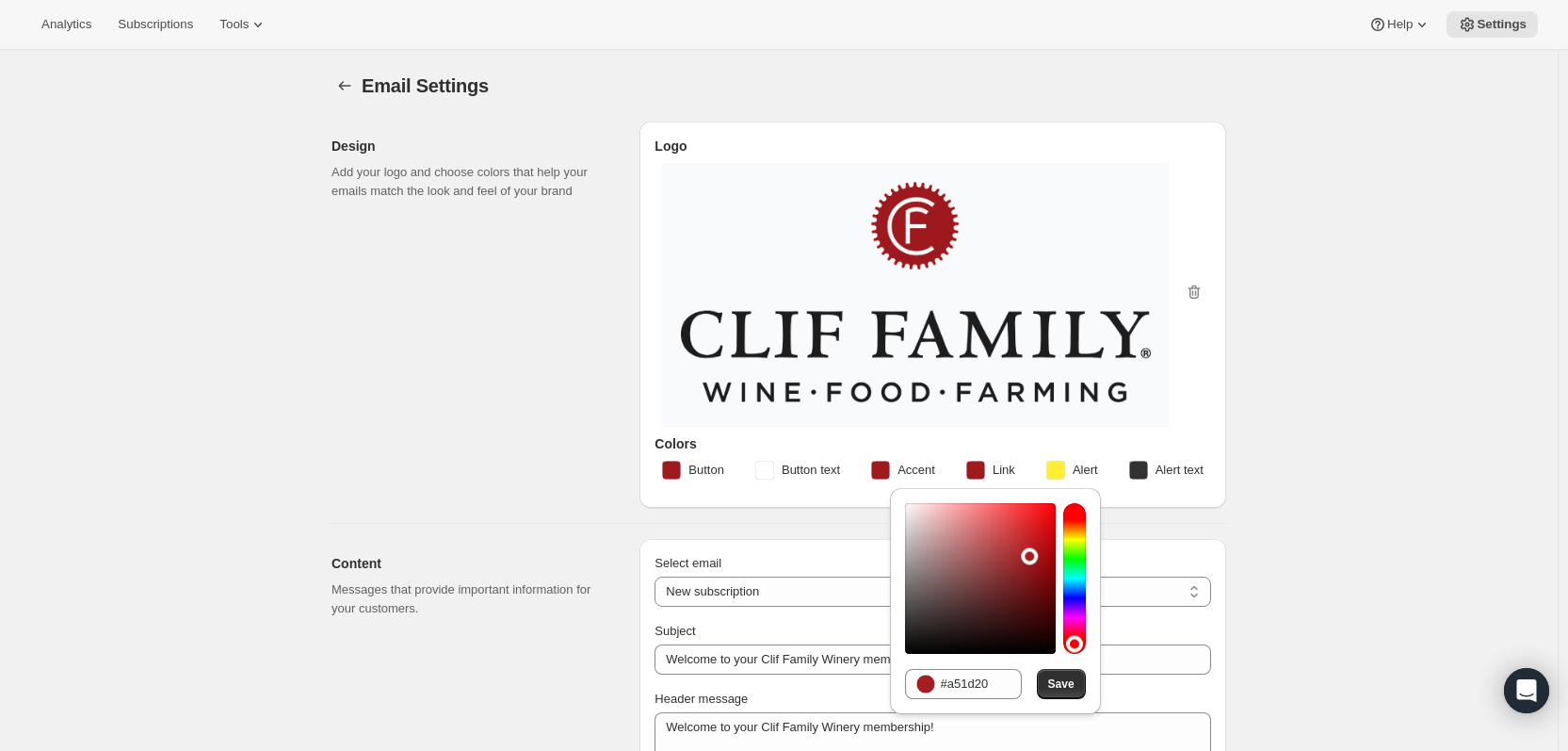
type input "#ffffff"
drag, startPoint x: 1029, startPoint y: 556, endPoint x: 821, endPoint y: 460, distance: 229.1
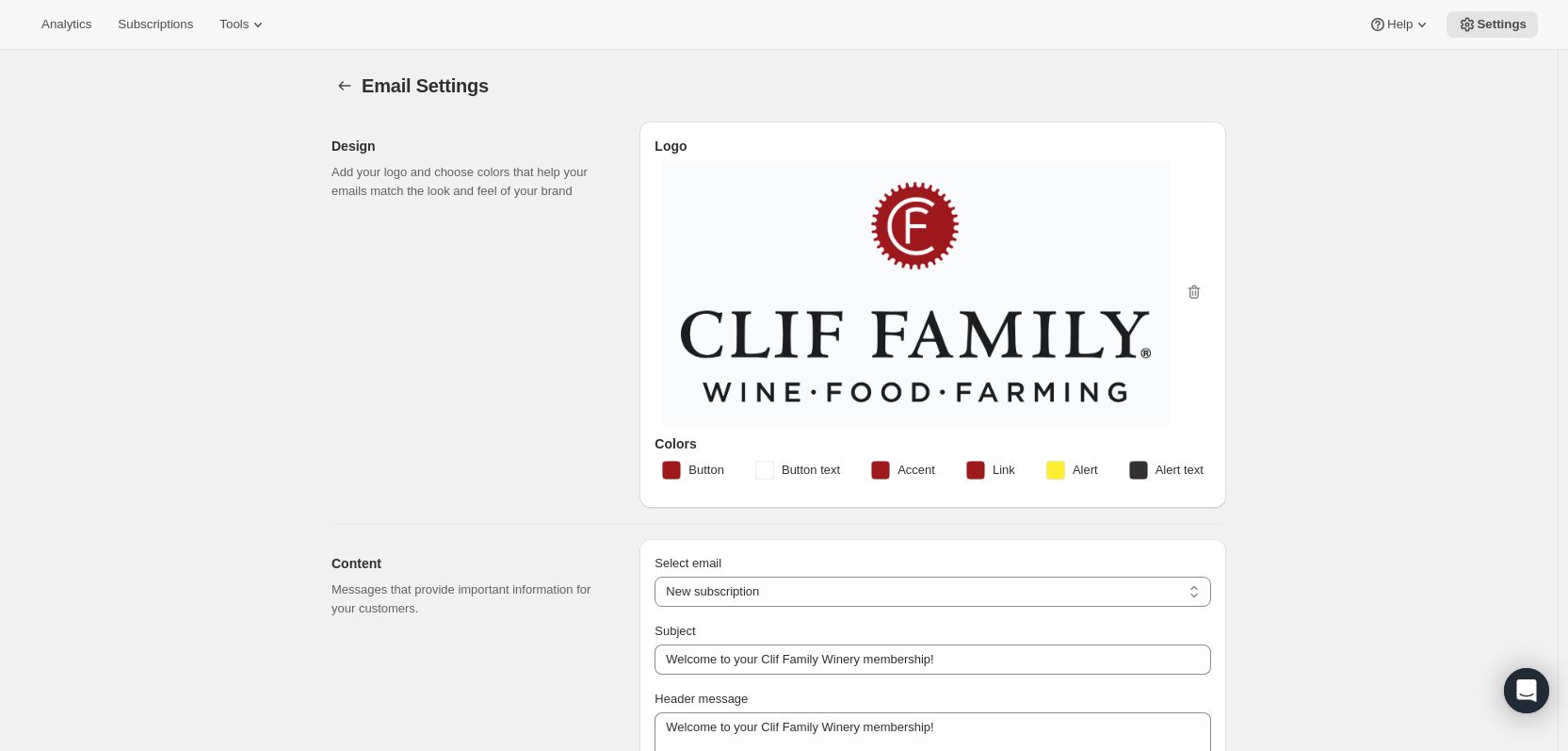
click at [812, 470] on span "Button text" at bounding box center [810, 470] width 58 height 19
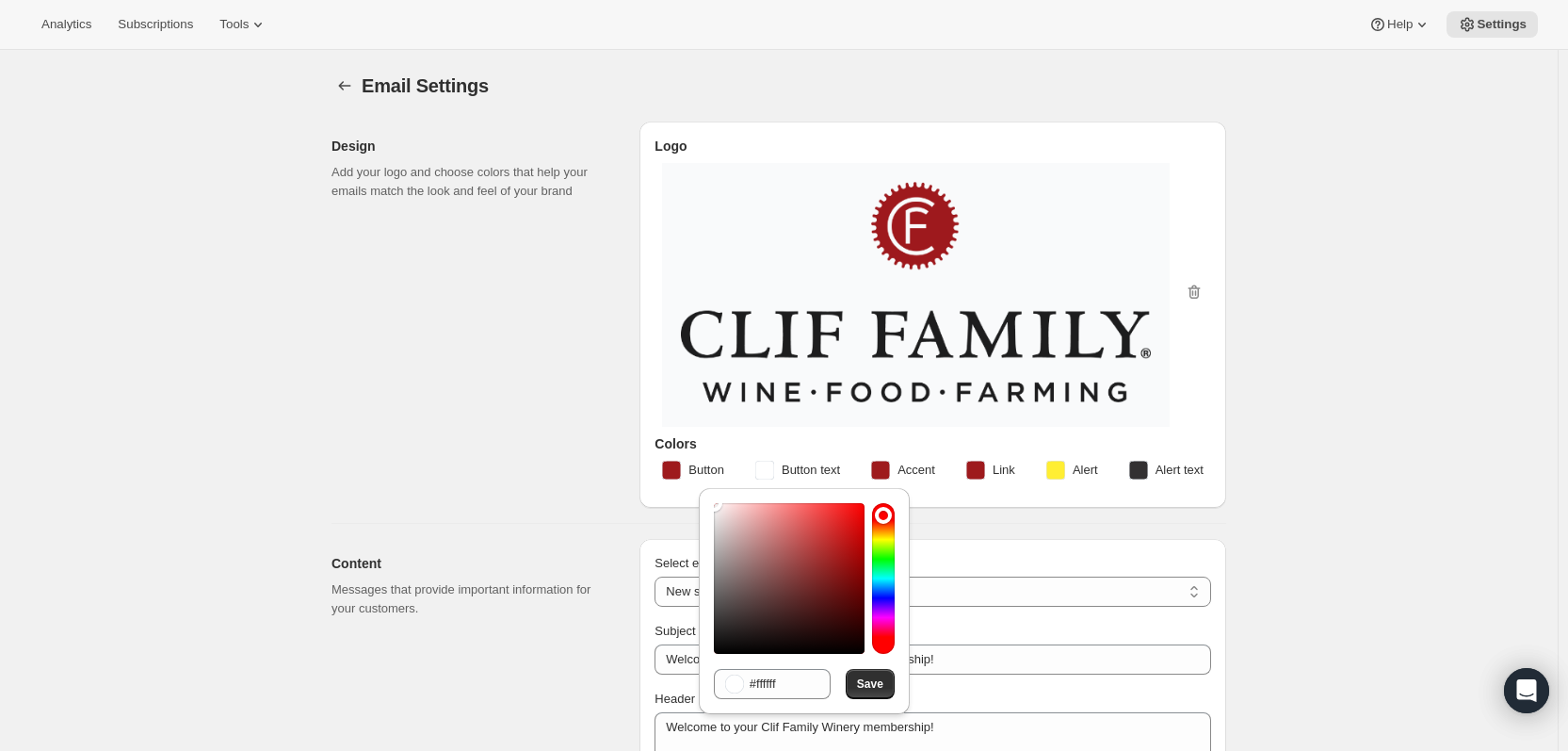
click at [995, 466] on span "Link" at bounding box center [1003, 470] width 23 height 19
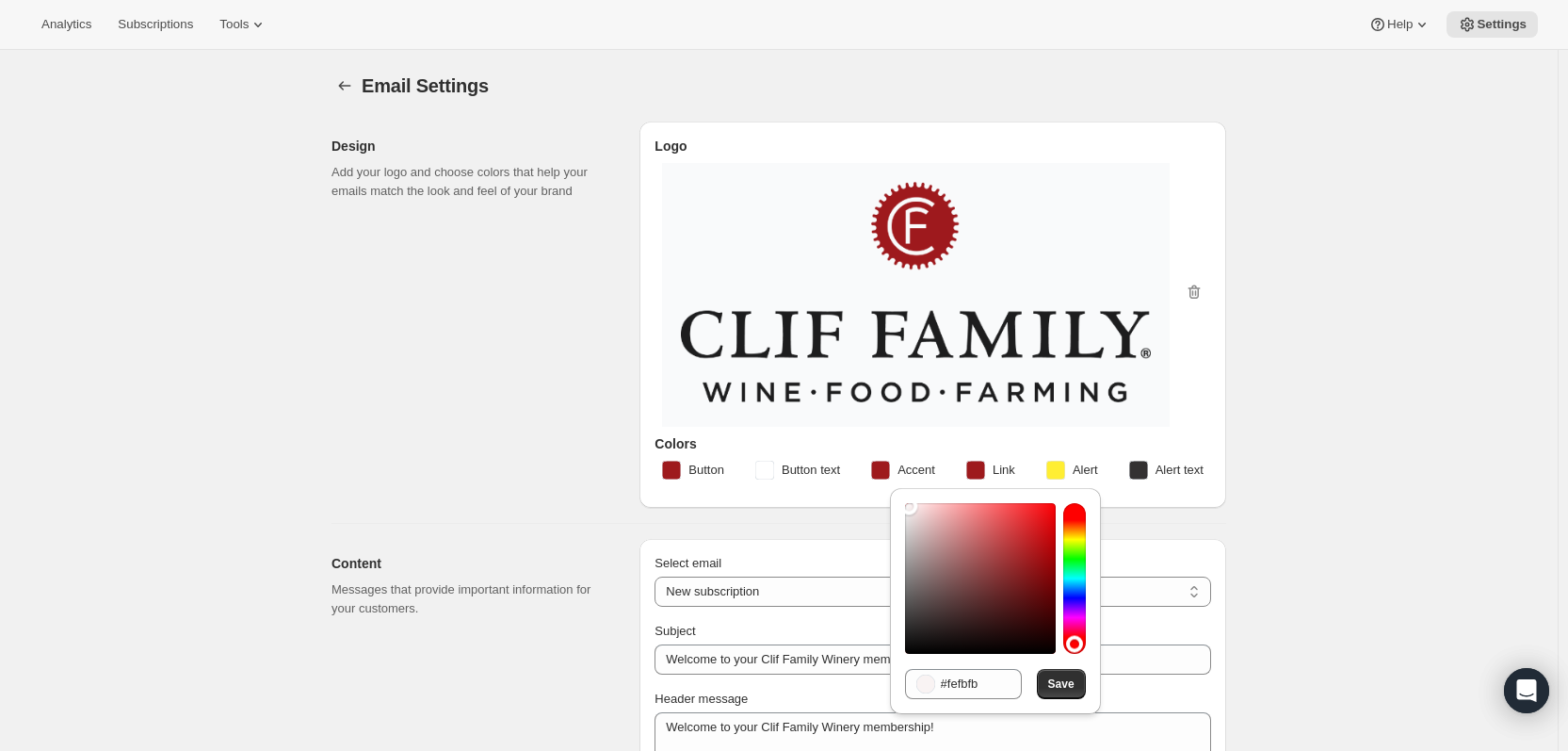
type input "#ffffff"
drag, startPoint x: 1029, startPoint y: 553, endPoint x: 882, endPoint y: 488, distance: 160.7
click at [883, 488] on div "Hexadecimal value #ffffff Save" at bounding box center [995, 606] width 226 height 246
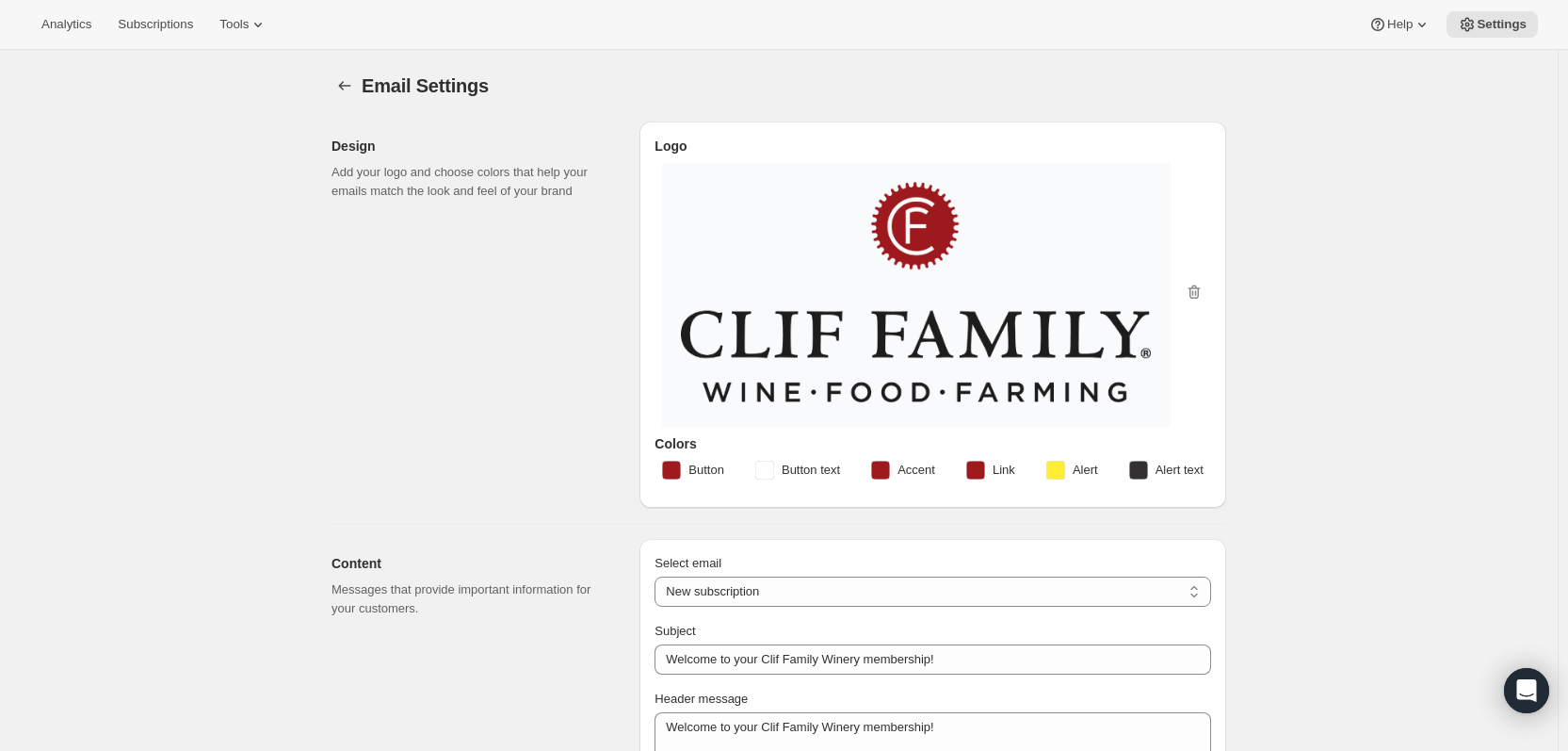
click at [994, 469] on button "Link" at bounding box center [991, 470] width 71 height 30
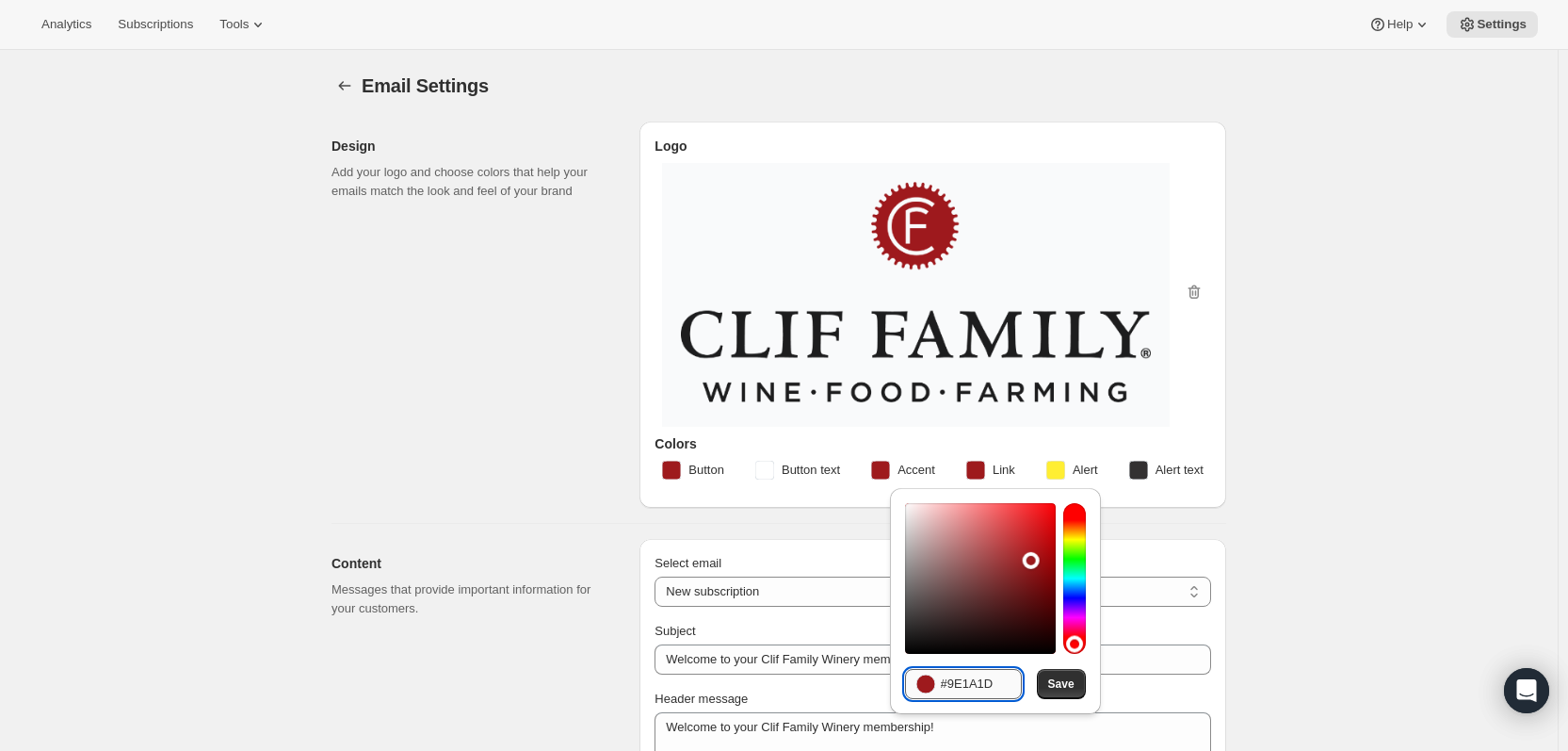
drag, startPoint x: 952, startPoint y: 685, endPoint x: 1002, endPoint y: 683, distance: 50.0
click at [1002, 683] on input "#9E1A1D" at bounding box center [982, 684] width 81 height 30
type input "#ffffff"
click at [1074, 687] on span "Save" at bounding box center [1061, 684] width 27 height 15
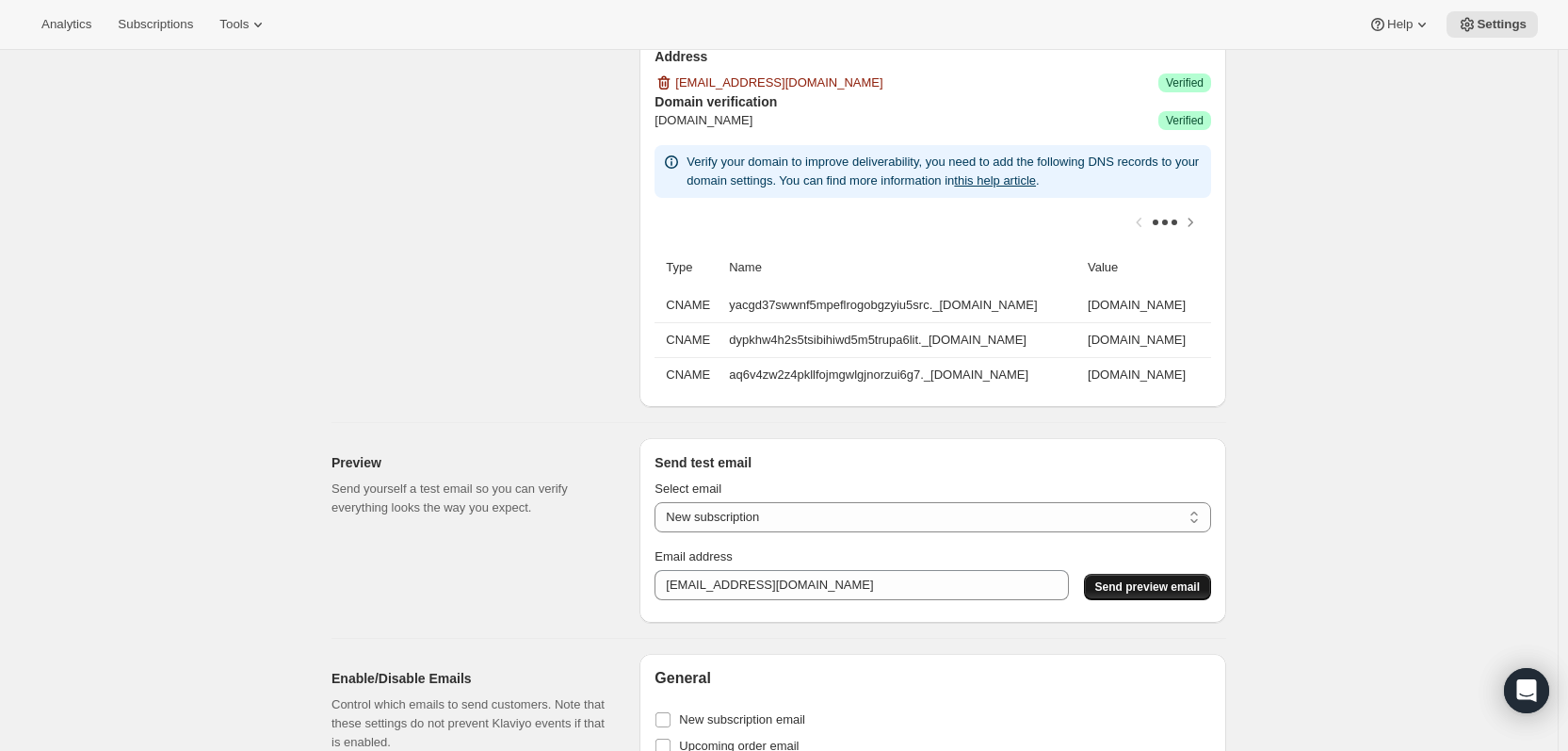
scroll to position [1036, 0]
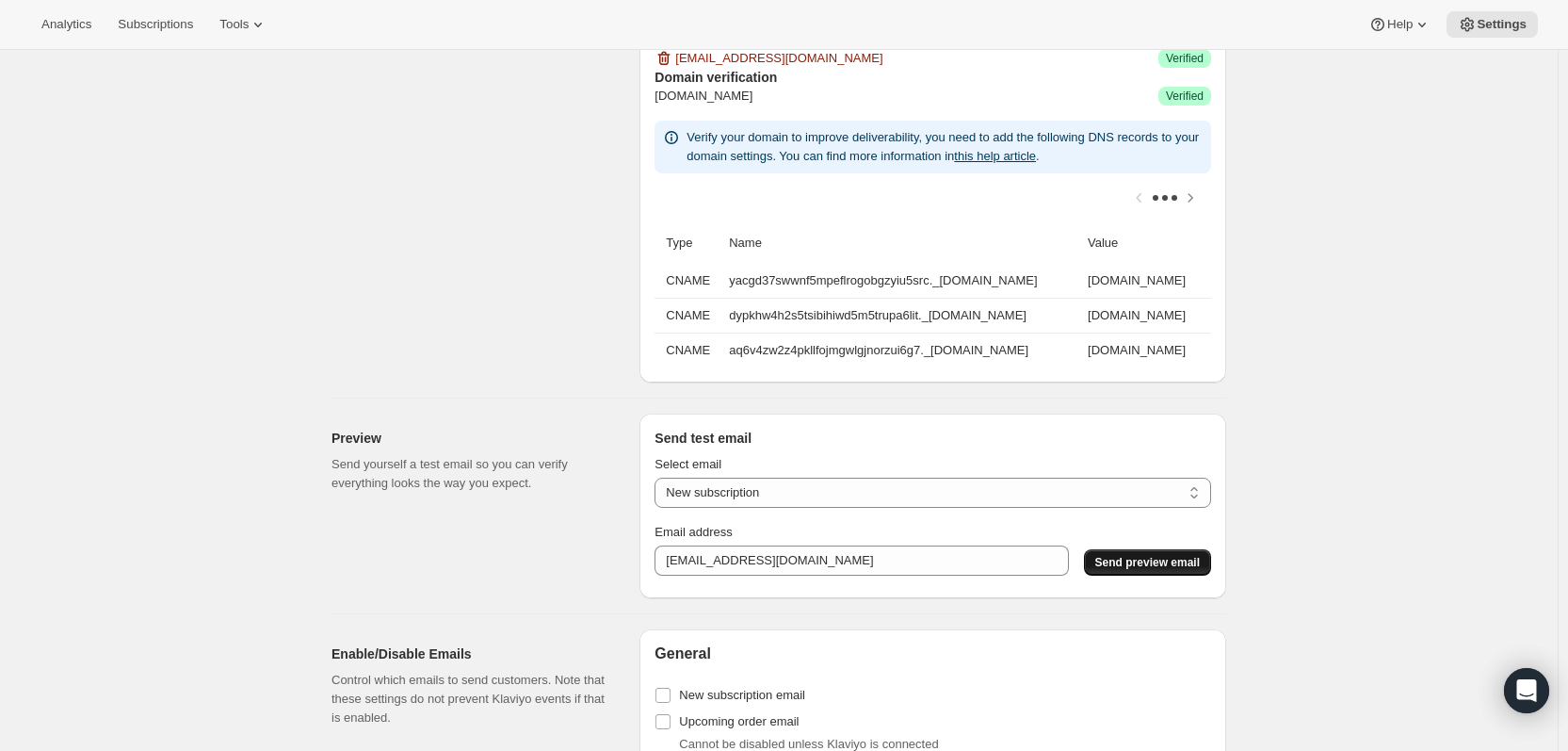
click at [1176, 567] on span "Send preview email" at bounding box center [1148, 562] width 105 height 15
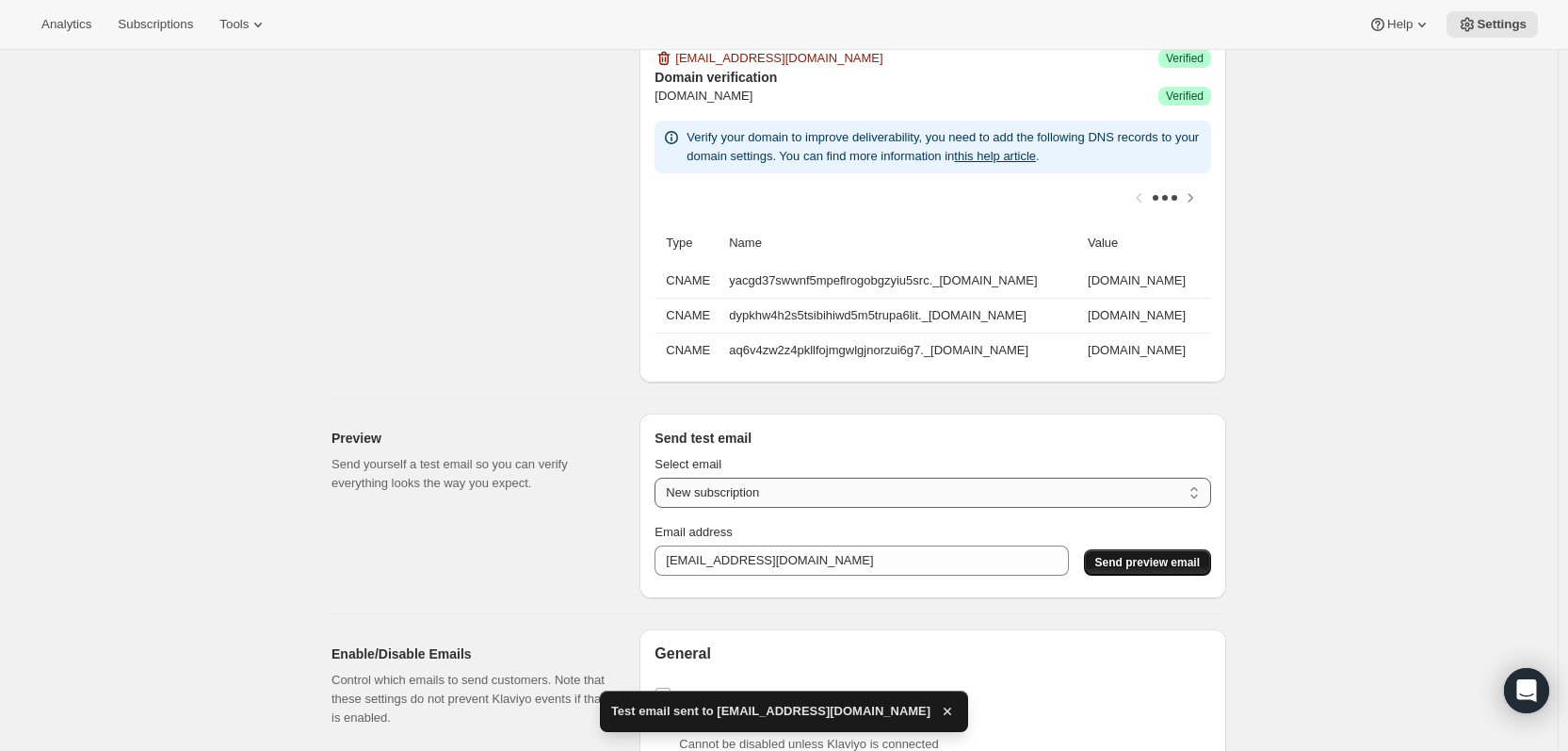
drag, startPoint x: 982, startPoint y: 508, endPoint x: 951, endPoint y: 517, distance: 32.3
click at [982, 507] on select "New subscription Upcoming order Payment failure Delayed subscription Updated su…" at bounding box center [933, 492] width 557 height 30
click at [659, 488] on select "New subscription Upcoming order Payment failure Delayed subscription Updated su…" at bounding box center [933, 492] width 557 height 30
click at [1121, 567] on span "Send preview email" at bounding box center [1148, 562] width 105 height 15
click at [792, 498] on select "New subscription Upcoming order Payment failure Delayed subscription Updated su…" at bounding box center [933, 492] width 557 height 30
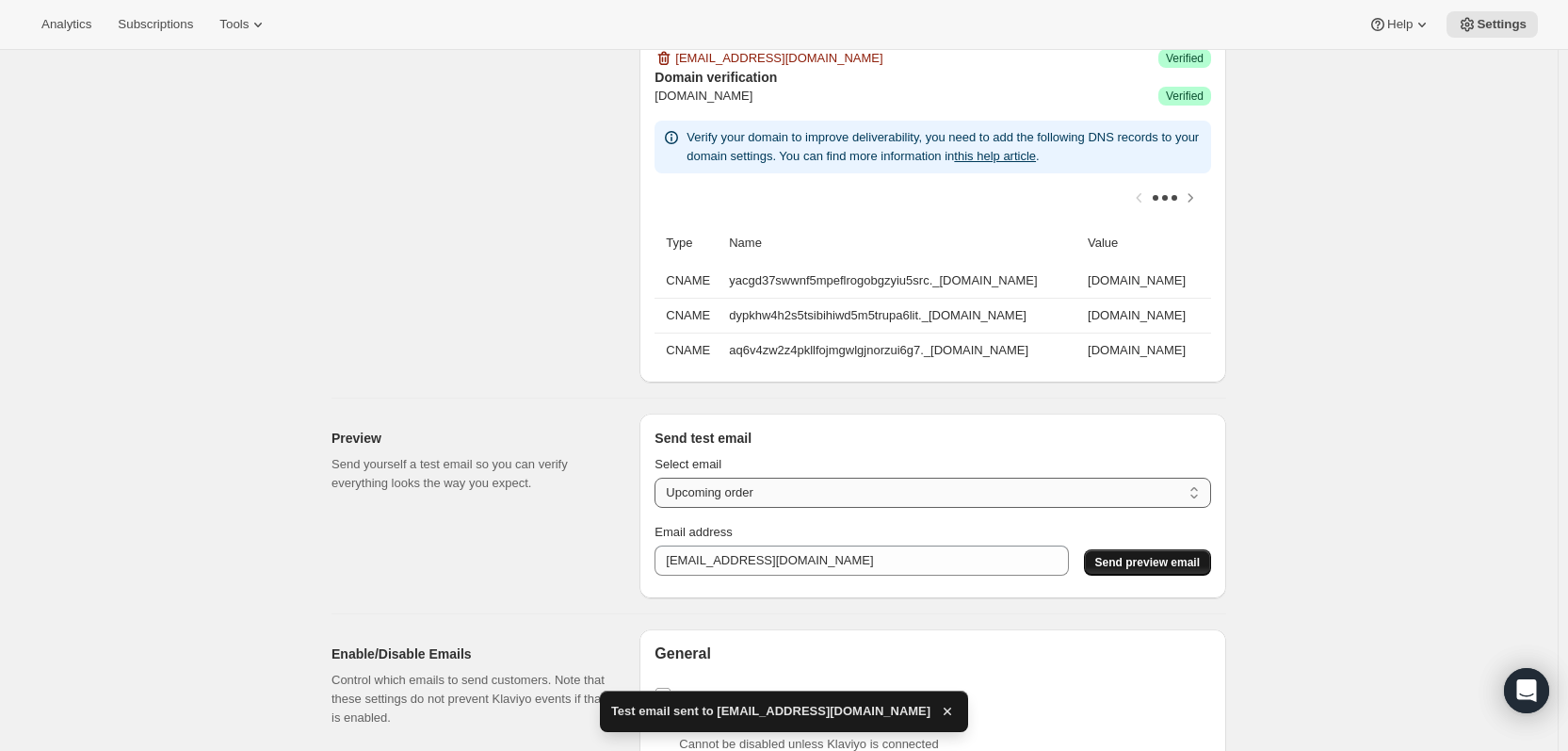
click at [659, 488] on select "New subscription Upcoming order Payment failure Delayed subscription Updated su…" at bounding box center [933, 492] width 557 height 30
click at [1144, 570] on span "Send preview email" at bounding box center [1148, 562] width 105 height 15
click at [754, 506] on select "New subscription Upcoming order Payment failure Delayed subscription Updated su…" at bounding box center [933, 492] width 557 height 30
click at [659, 488] on select "New subscription Upcoming order Payment failure Delayed subscription Updated su…" at bounding box center [933, 492] width 557 height 30
click at [1173, 570] on span "Send preview email" at bounding box center [1148, 562] width 105 height 15
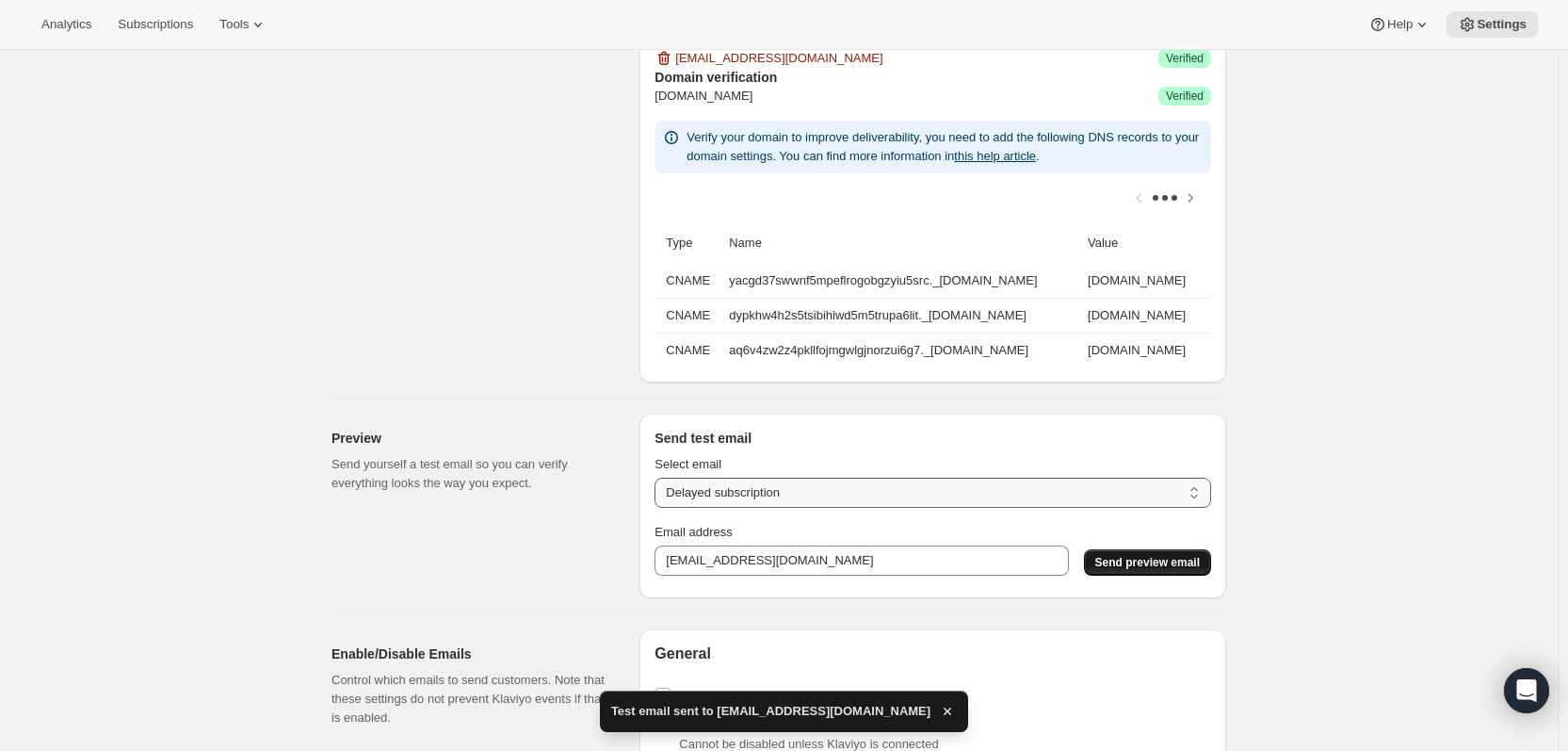
click at [839, 506] on select "New subscription Upcoming order Payment failure Delayed subscription Updated su…" at bounding box center [933, 492] width 557 height 30
click at [659, 488] on select "New subscription Upcoming order Payment failure Delayed subscription Updated su…" at bounding box center [933, 492] width 557 height 30
click at [1162, 570] on span "Send preview email" at bounding box center [1148, 562] width 105 height 15
click at [755, 499] on select "New subscription Upcoming order Payment failure Delayed subscription Updated su…" at bounding box center [933, 492] width 557 height 30
click at [659, 488] on select "New subscription Upcoming order Payment failure Delayed subscription Updated su…" at bounding box center [933, 492] width 557 height 30
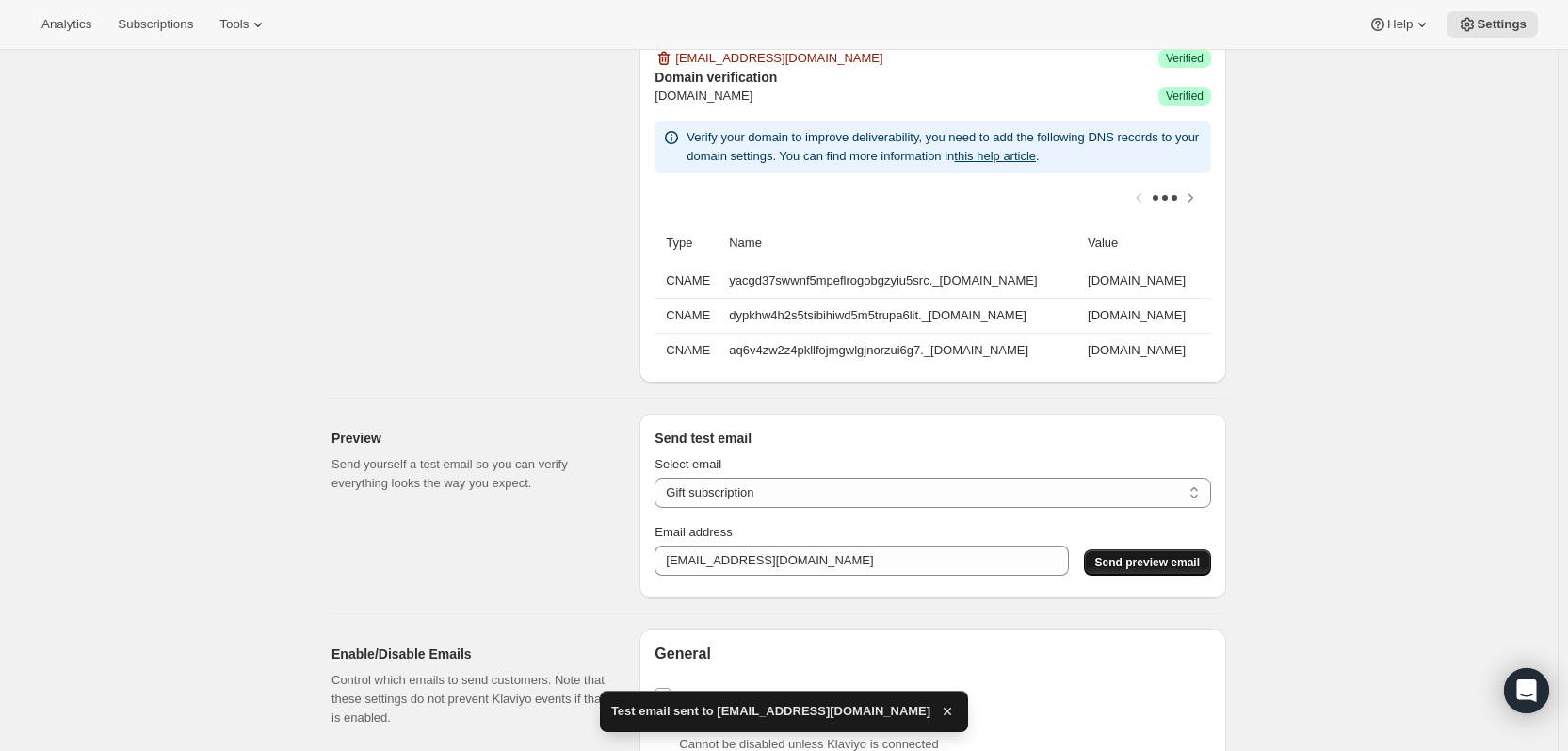
click at [1148, 570] on span "Send preview email" at bounding box center [1148, 562] width 105 height 15
click at [806, 496] on select "New subscription Upcoming order Payment failure Delayed subscription Updated su…" at bounding box center [933, 492] width 557 height 30
click at [659, 488] on select "New subscription Upcoming order Payment failure Delayed subscription Updated su…" at bounding box center [933, 492] width 557 height 30
click at [737, 505] on select "New subscription Upcoming order Payment failure Delayed subscription Updated su…" at bounding box center [933, 492] width 557 height 30
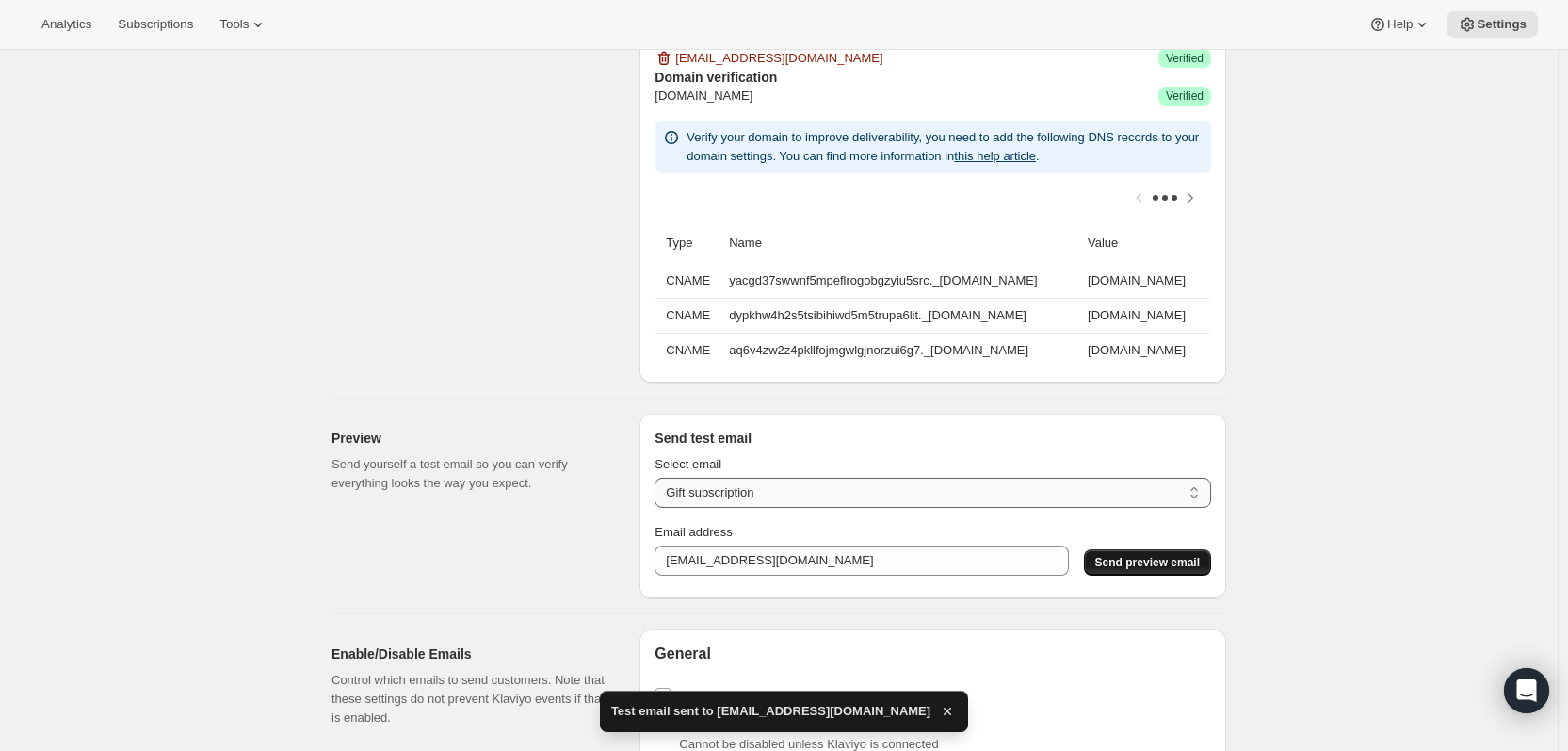
click at [659, 488] on select "New subscription Upcoming order Payment failure Delayed subscription Updated su…" at bounding box center [933, 492] width 557 height 30
click at [1154, 570] on span "Send preview email" at bounding box center [1148, 562] width 105 height 15
click at [784, 506] on select "New subscription Upcoming order Payment failure Delayed subscription Updated su…" at bounding box center [933, 492] width 557 height 30
click at [659, 488] on select "New subscription Upcoming order Payment failure Delayed subscription Updated su…" at bounding box center [933, 492] width 557 height 30
click at [1173, 570] on span "Send preview email" at bounding box center [1148, 562] width 105 height 15
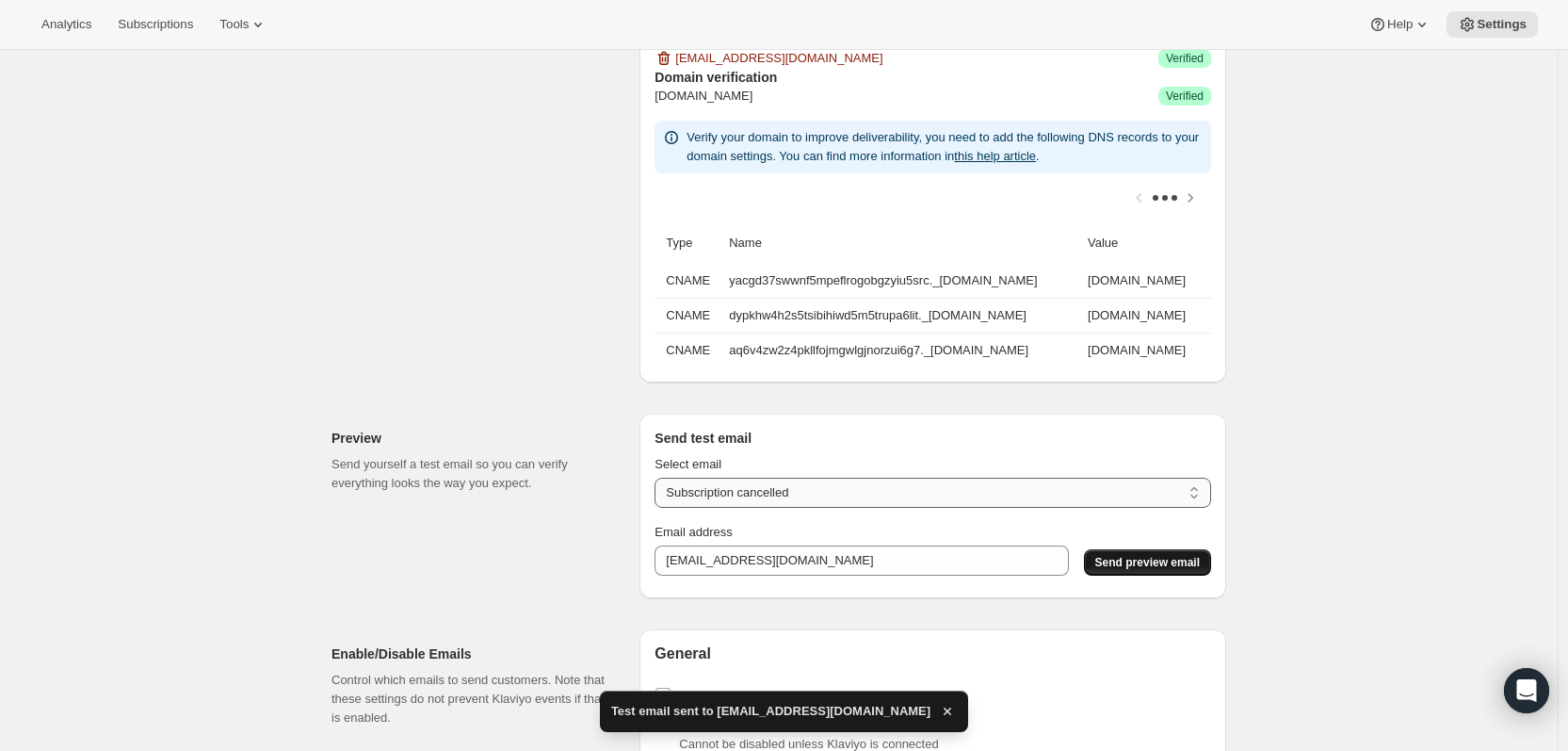
click at [735, 507] on select "New subscription Upcoming order Payment failure Delayed subscription Updated su…" at bounding box center [933, 492] width 557 height 30
select select "subscription-status-changed_reactivated"
click at [659, 488] on select "New subscription Upcoming order Payment failure Delayed subscription Updated su…" at bounding box center [933, 492] width 557 height 30
click at [1139, 570] on span "Send preview email" at bounding box center [1148, 562] width 105 height 15
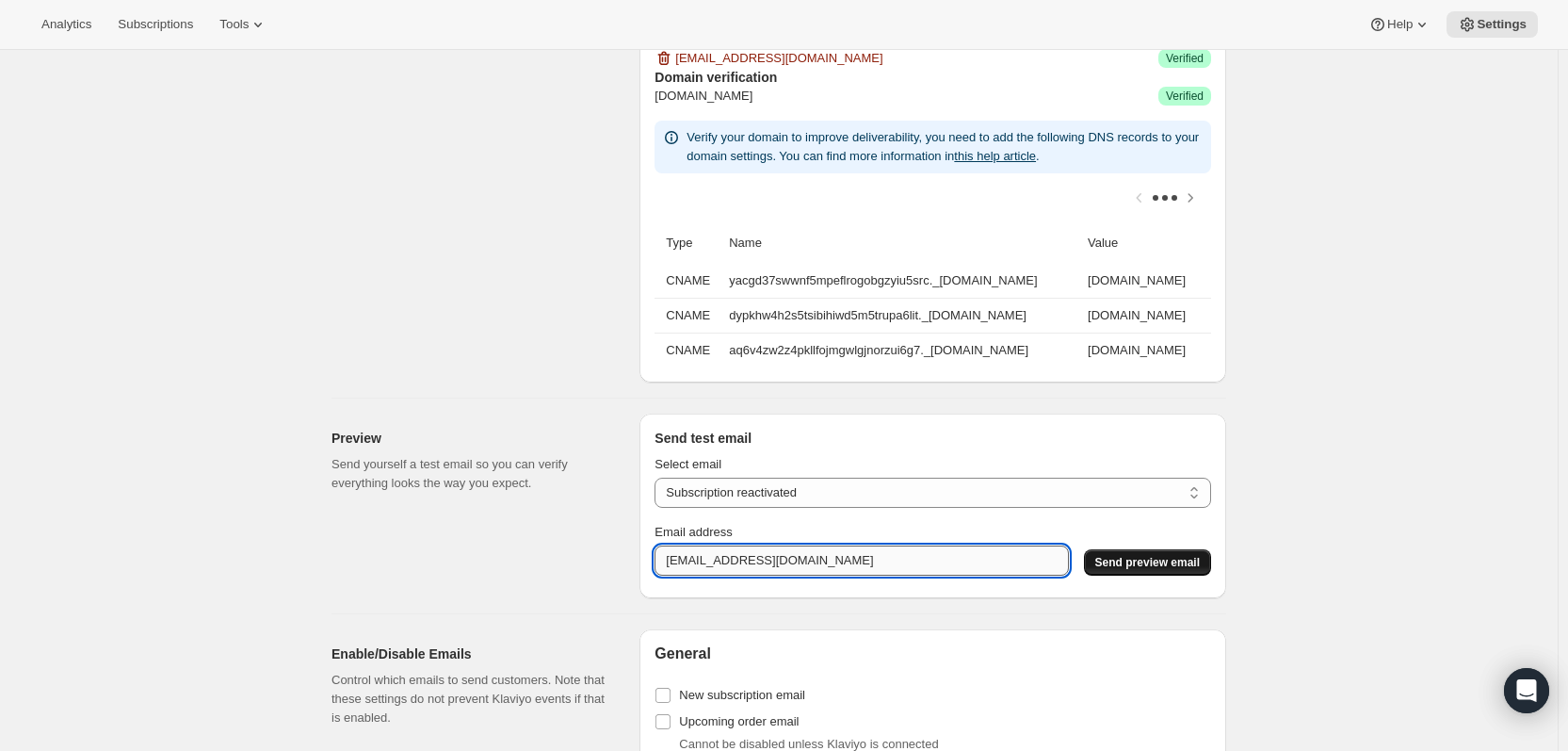
click at [830, 569] on input "[EMAIL_ADDRESS][DOMAIN_NAME]" at bounding box center [861, 560] width 413 height 30
type input "[EMAIL_ADDRESS][DOMAIN_NAME]"
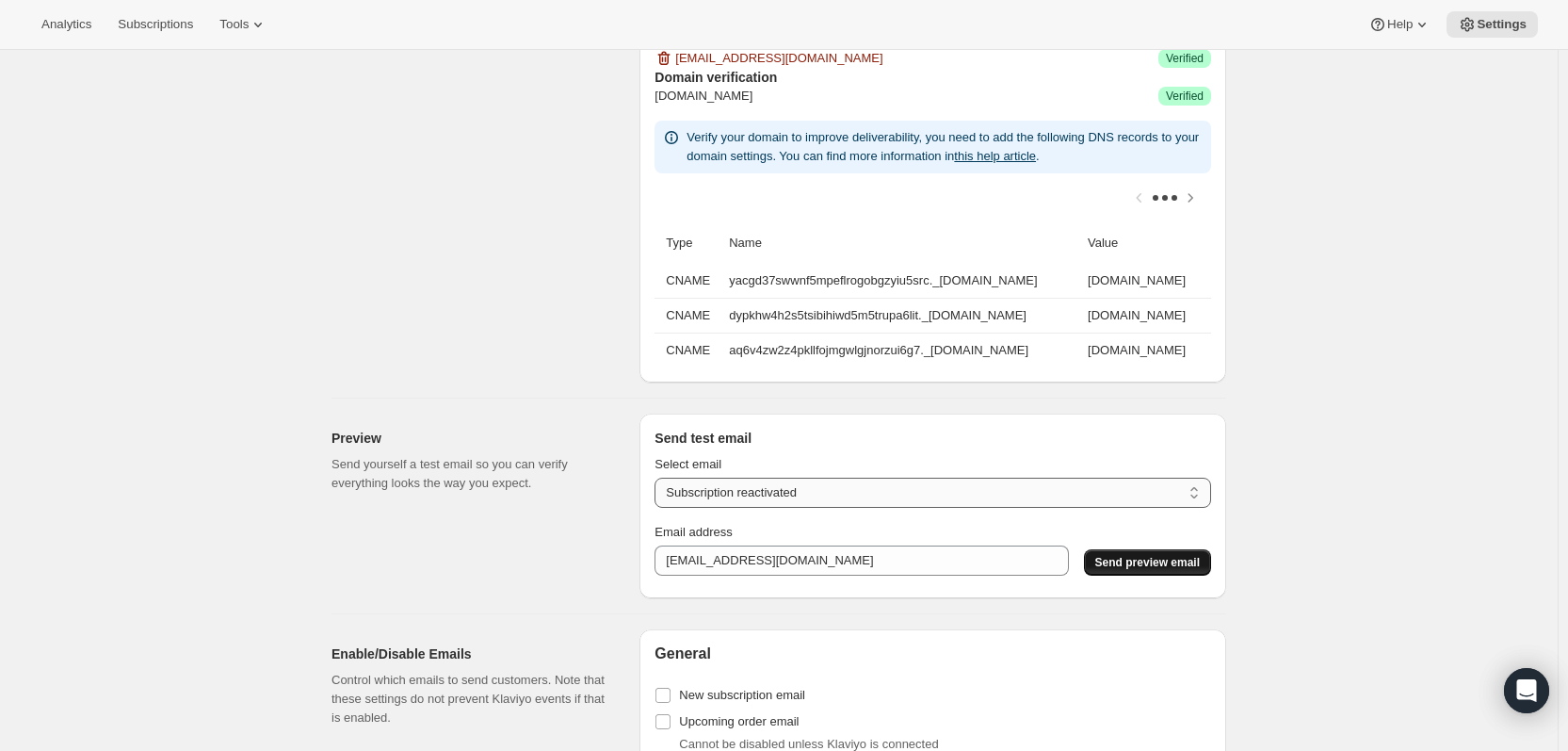
drag, startPoint x: 894, startPoint y: 494, endPoint x: 888, endPoint y: 507, distance: 14.3
click at [894, 494] on select "New subscription Upcoming order Payment failure Delayed subscription Updated su…" at bounding box center [933, 492] width 557 height 30
click at [659, 488] on select "New subscription Upcoming order Payment failure Delayed subscription Updated su…" at bounding box center [933, 492] width 557 height 30
click at [1170, 569] on span "Send preview email" at bounding box center [1148, 562] width 105 height 15
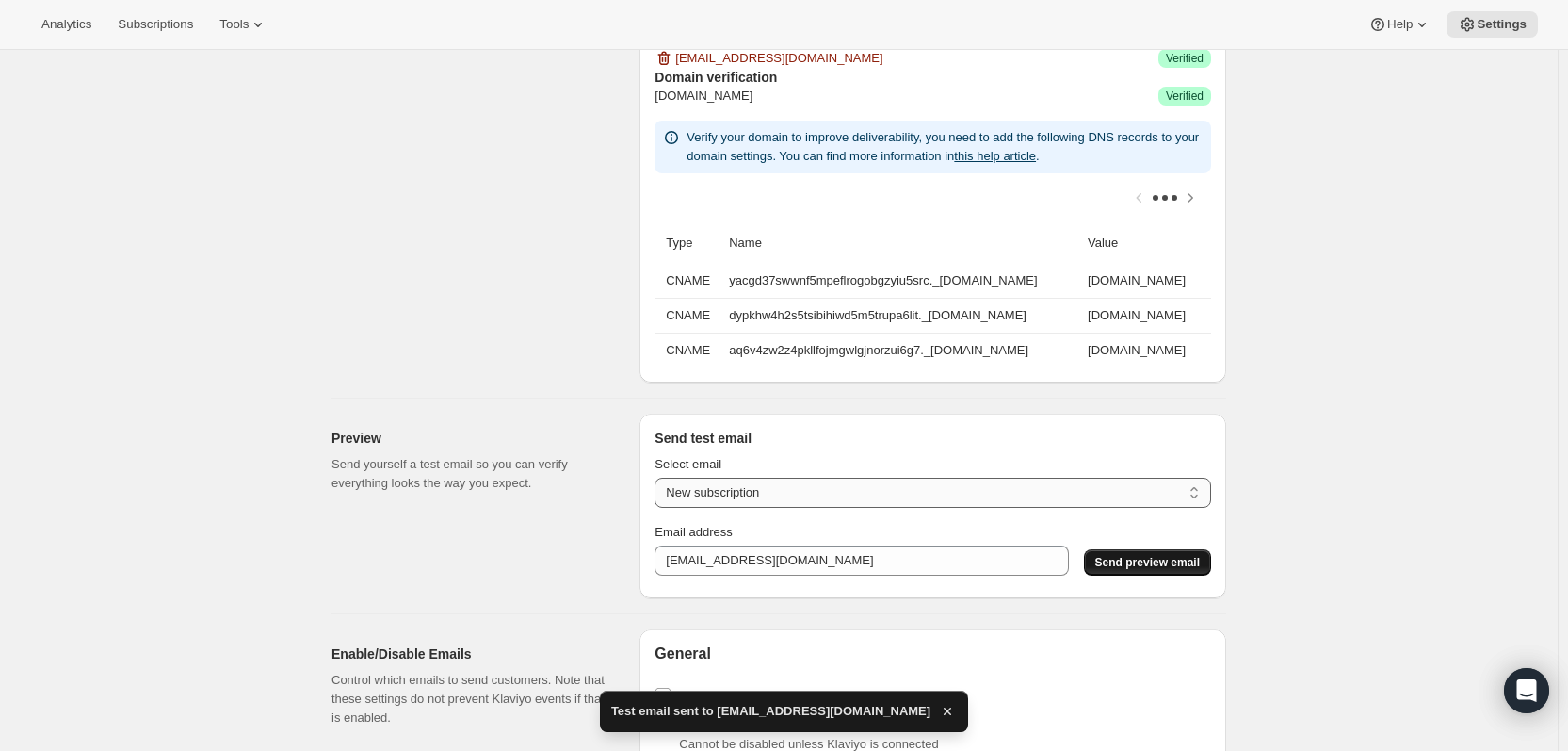
click at [851, 504] on select "New subscription Upcoming order Payment failure Delayed subscription Updated su…" at bounding box center [933, 492] width 557 height 30
click at [659, 488] on select "New subscription Upcoming order Payment failure Delayed subscription Updated su…" at bounding box center [933, 492] width 557 height 30
click at [1126, 583] on div "Select email New subscription Upcoming order Payment failure Delayed subscripti…" at bounding box center [933, 515] width 557 height 136
click at [1129, 570] on span "Send preview email" at bounding box center [1148, 562] width 105 height 15
click at [706, 507] on select "New subscription Upcoming order Payment failure Delayed subscription Updated su…" at bounding box center [933, 492] width 557 height 30
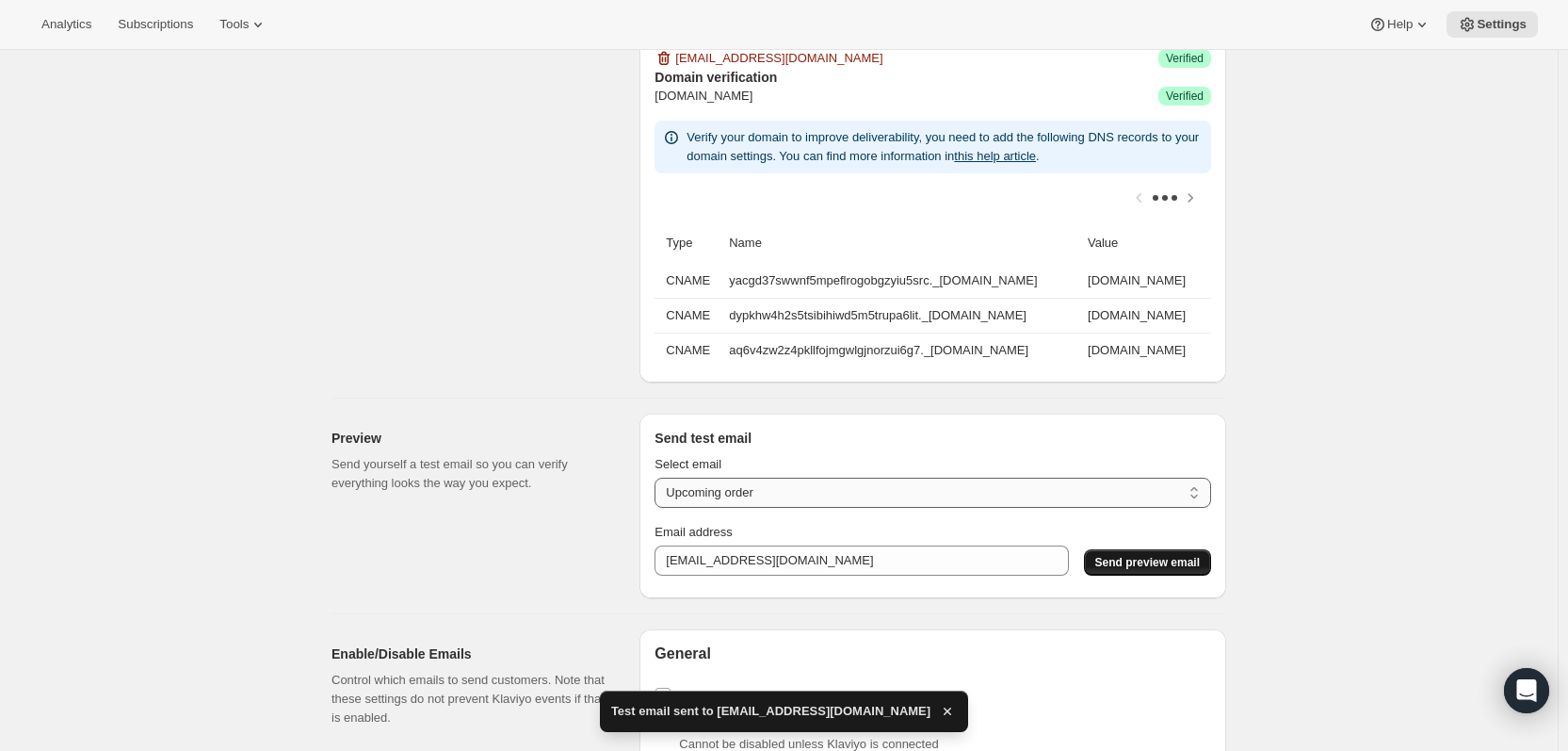
click at [659, 488] on select "New subscription Upcoming order Payment failure Delayed subscription Updated su…" at bounding box center [933, 492] width 557 height 30
click at [1159, 566] on button "Send preview email" at bounding box center [1147, 562] width 127 height 27
click at [817, 507] on select "New subscription Upcoming order Payment failure Delayed subscription Updated su…" at bounding box center [933, 492] width 557 height 30
click at [659, 488] on select "New subscription Upcoming order Payment failure Delayed subscription Updated su…" at bounding box center [933, 492] width 557 height 30
click at [1127, 570] on span "Send preview email" at bounding box center [1148, 562] width 105 height 15
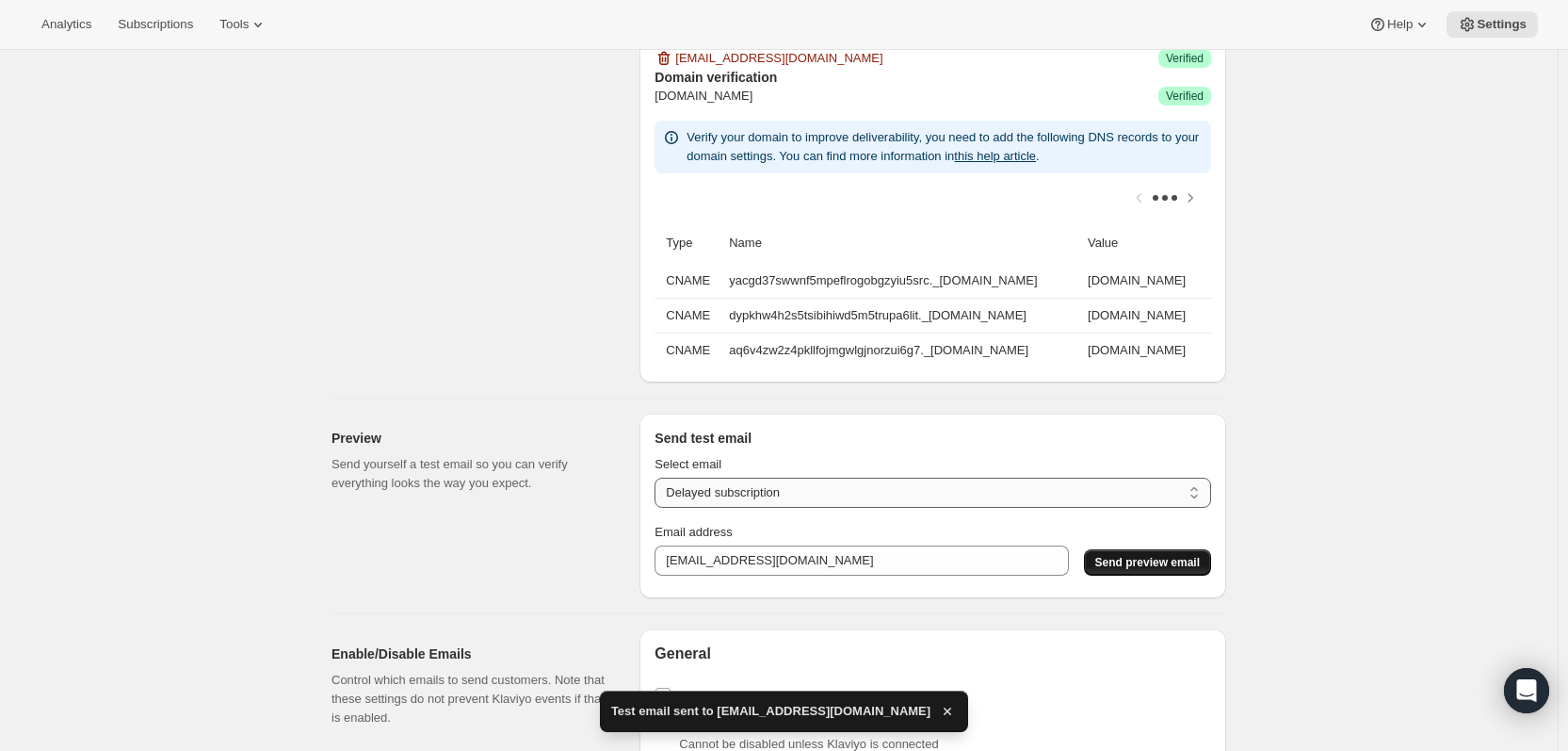
drag, startPoint x: 792, startPoint y: 504, endPoint x: 790, endPoint y: 514, distance: 10.2
click at [792, 504] on select "New subscription Upcoming order Payment failure Delayed subscription Updated su…" at bounding box center [933, 492] width 557 height 30
click at [659, 488] on select "New subscription Upcoming order Payment failure Delayed subscription Updated su…" at bounding box center [933, 492] width 557 height 30
click at [1124, 576] on button "Send preview email" at bounding box center [1147, 562] width 127 height 27
click at [727, 507] on select "New subscription Upcoming order Payment failure Delayed subscription Updated su…" at bounding box center [933, 492] width 557 height 30
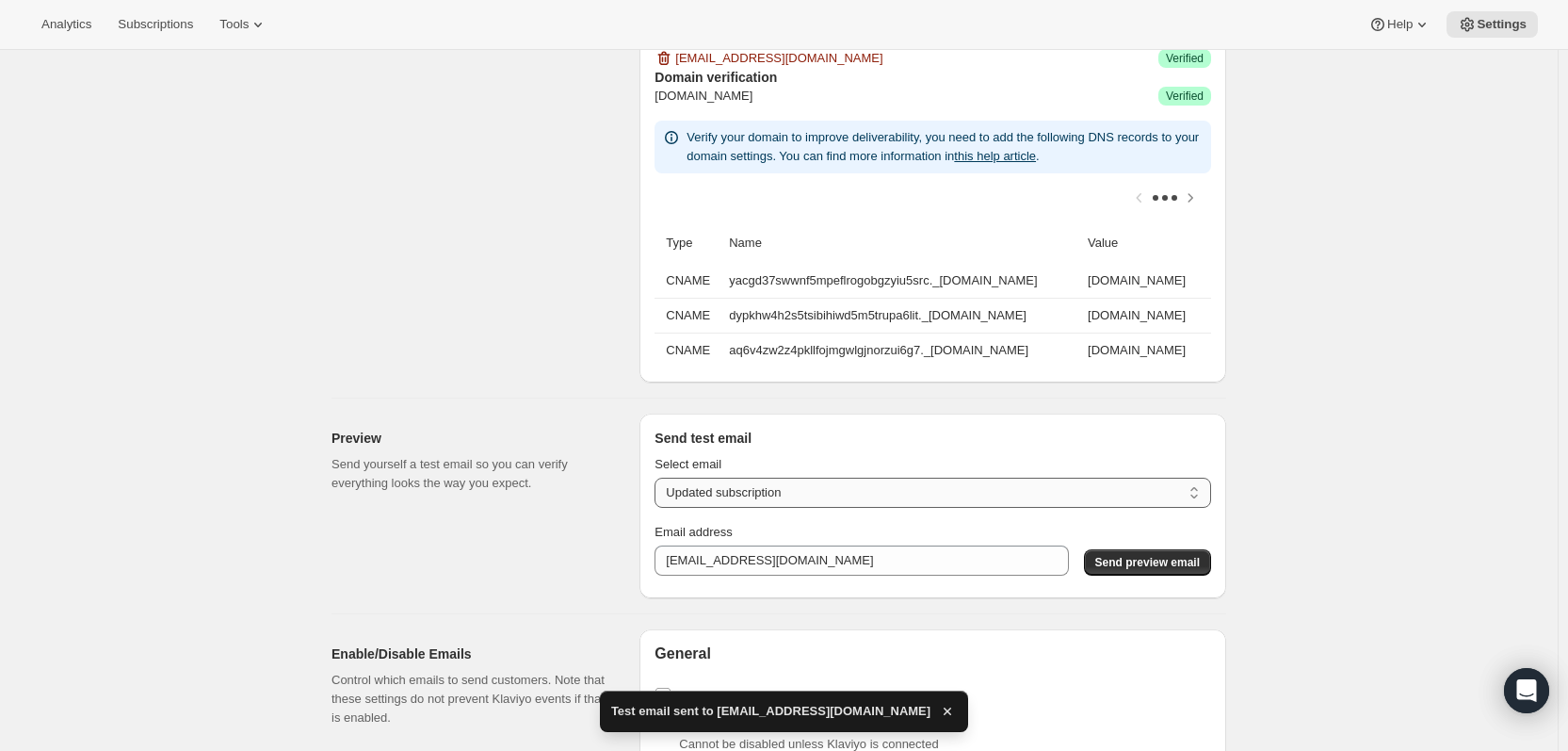
click at [659, 488] on select "New subscription Upcoming order Payment failure Delayed subscription Updated su…" at bounding box center [933, 492] width 557 height 30
click at [1152, 570] on span "Send preview email" at bounding box center [1148, 562] width 105 height 15
click at [883, 504] on select "New subscription Upcoming order Payment failure Delayed subscription Updated su…" at bounding box center [933, 492] width 557 height 30
click at [659, 488] on select "New subscription Upcoming order Payment failure Delayed subscription Updated su…" at bounding box center [933, 492] width 557 height 30
click at [1172, 576] on button "Send preview email" at bounding box center [1147, 562] width 127 height 27
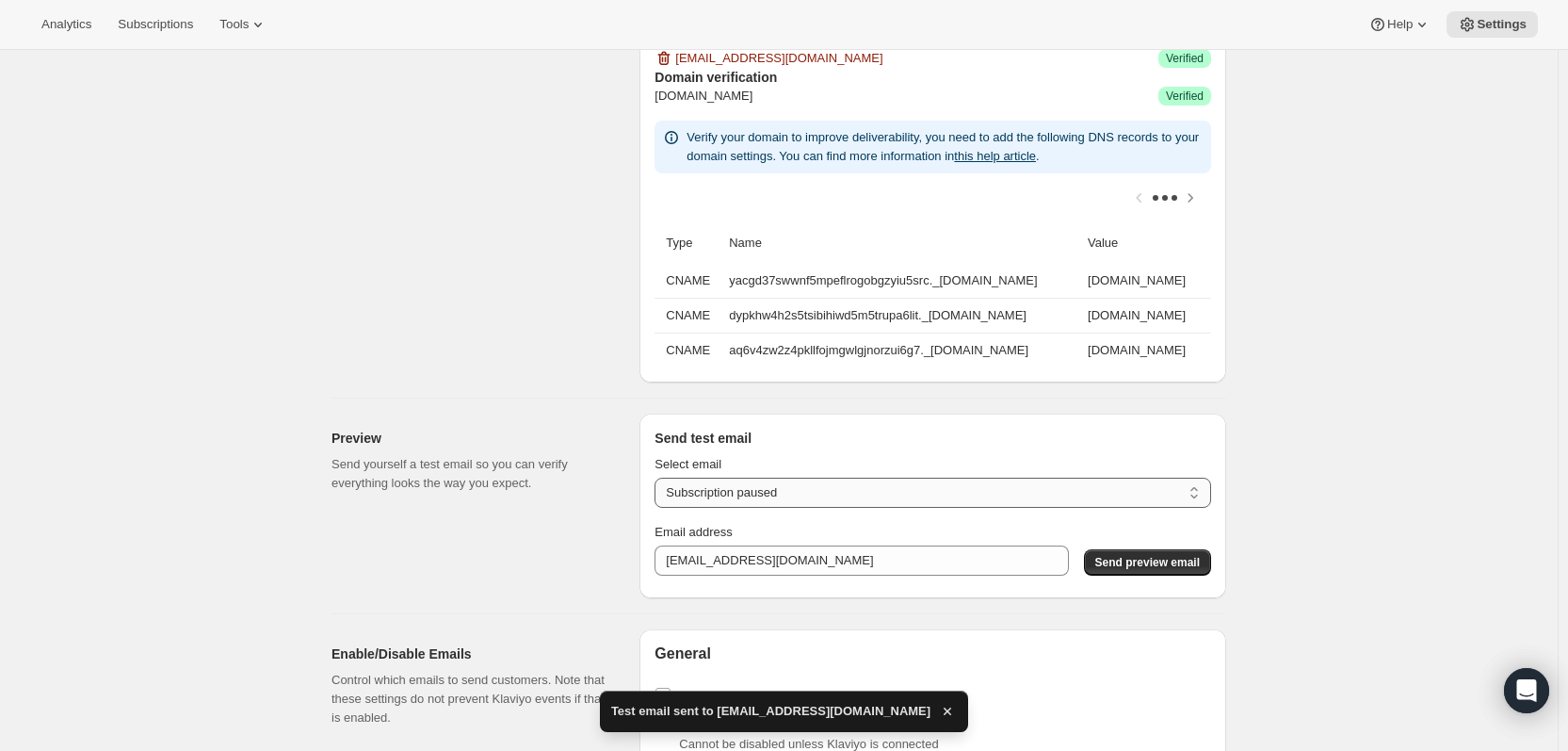
click at [811, 507] on select "New subscription Upcoming order Payment failure Delayed subscription Updated su…" at bounding box center [933, 492] width 557 height 30
click at [659, 488] on select "New subscription Upcoming order Payment failure Delayed subscription Updated su…" at bounding box center [933, 492] width 557 height 30
click at [1145, 570] on span "Send preview email" at bounding box center [1148, 562] width 105 height 15
drag, startPoint x: 765, startPoint y: 498, endPoint x: 762, endPoint y: 507, distance: 9.5
click at [765, 498] on select "New subscription Upcoming order Payment failure Delayed subscription Updated su…" at bounding box center [933, 492] width 557 height 30
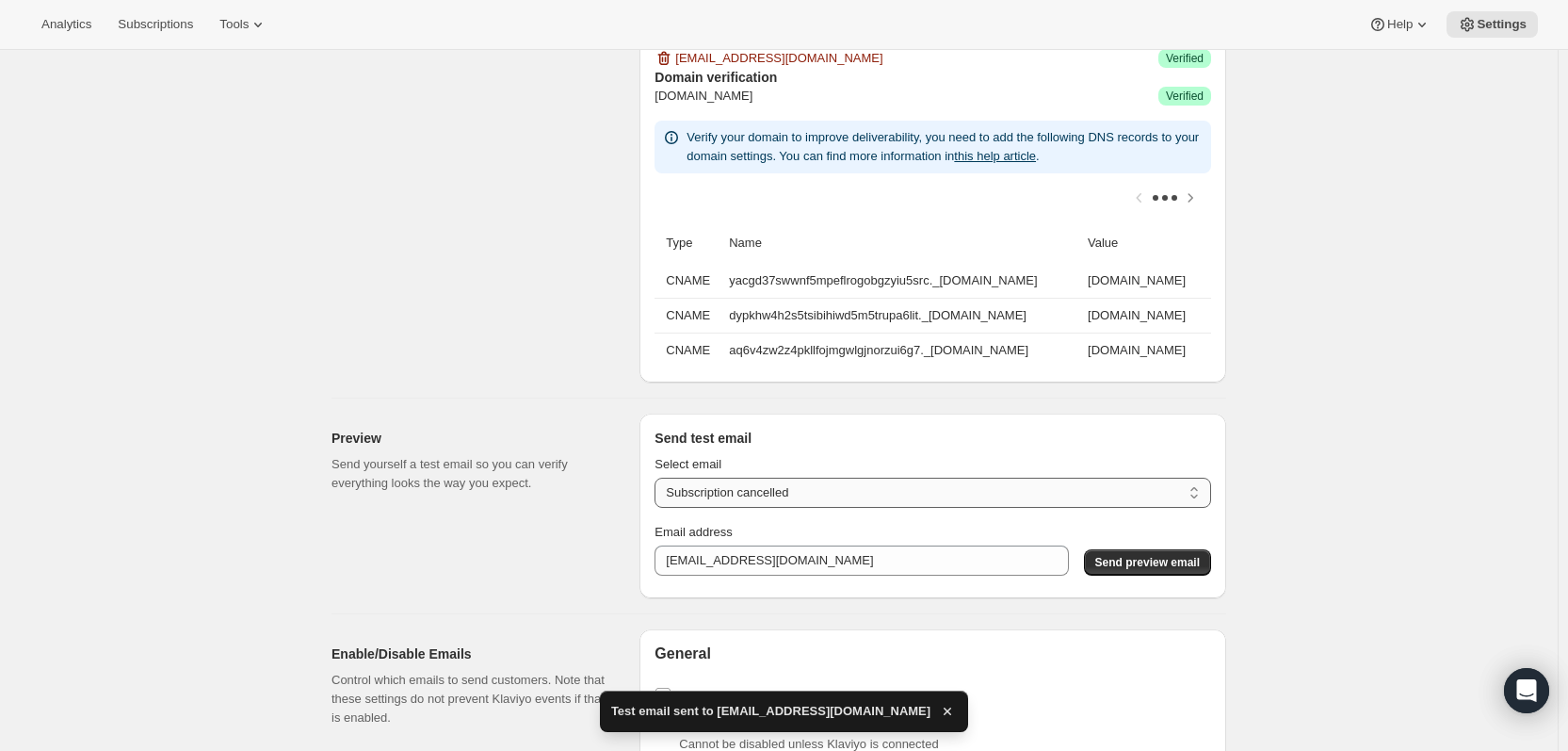
select select "subscription-status-changed_reactivated"
click at [659, 488] on select "New subscription Upcoming order Payment failure Delayed subscription Updated su…" at bounding box center [933, 492] width 557 height 30
click at [1180, 570] on span "Send preview email" at bounding box center [1148, 562] width 105 height 15
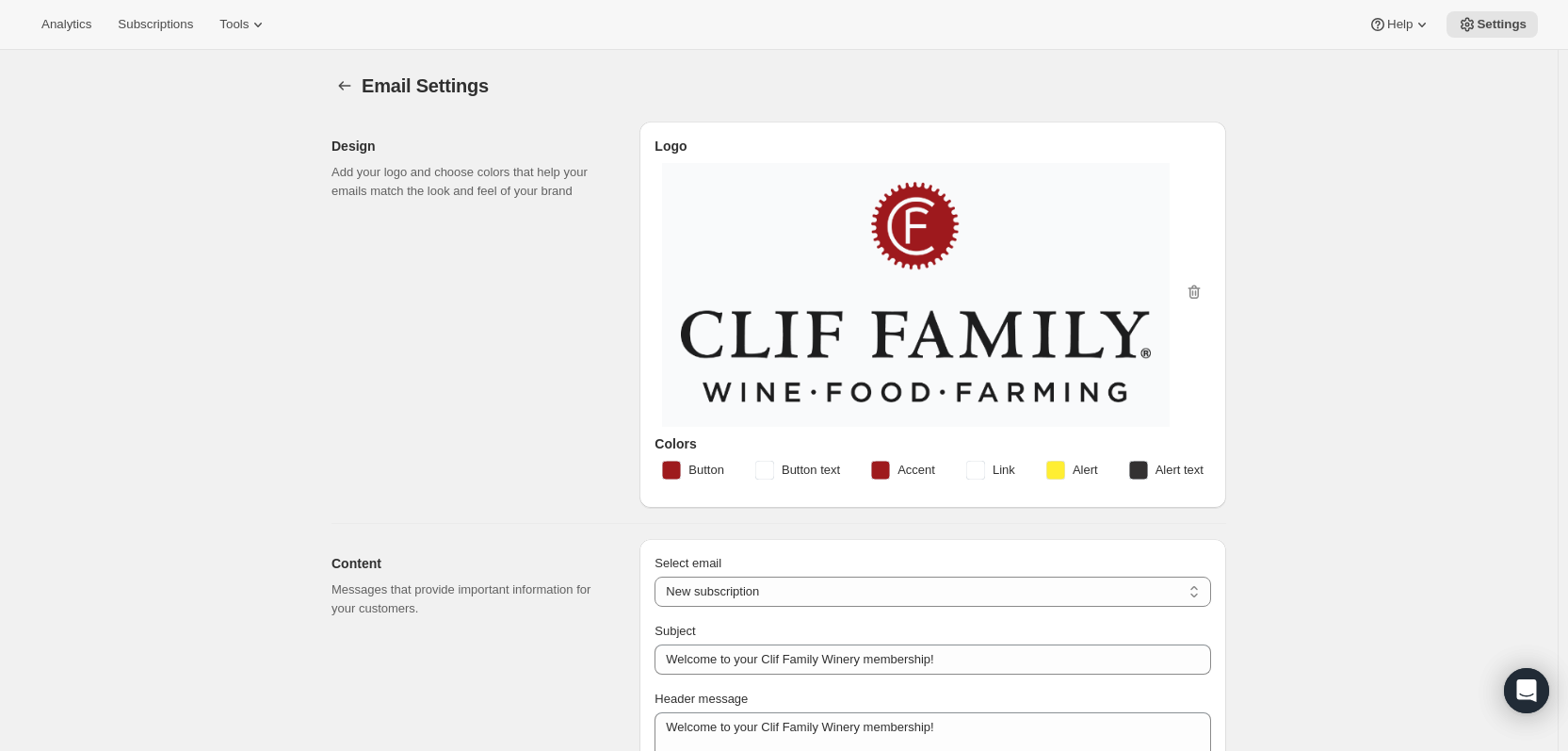
scroll to position [471, 0]
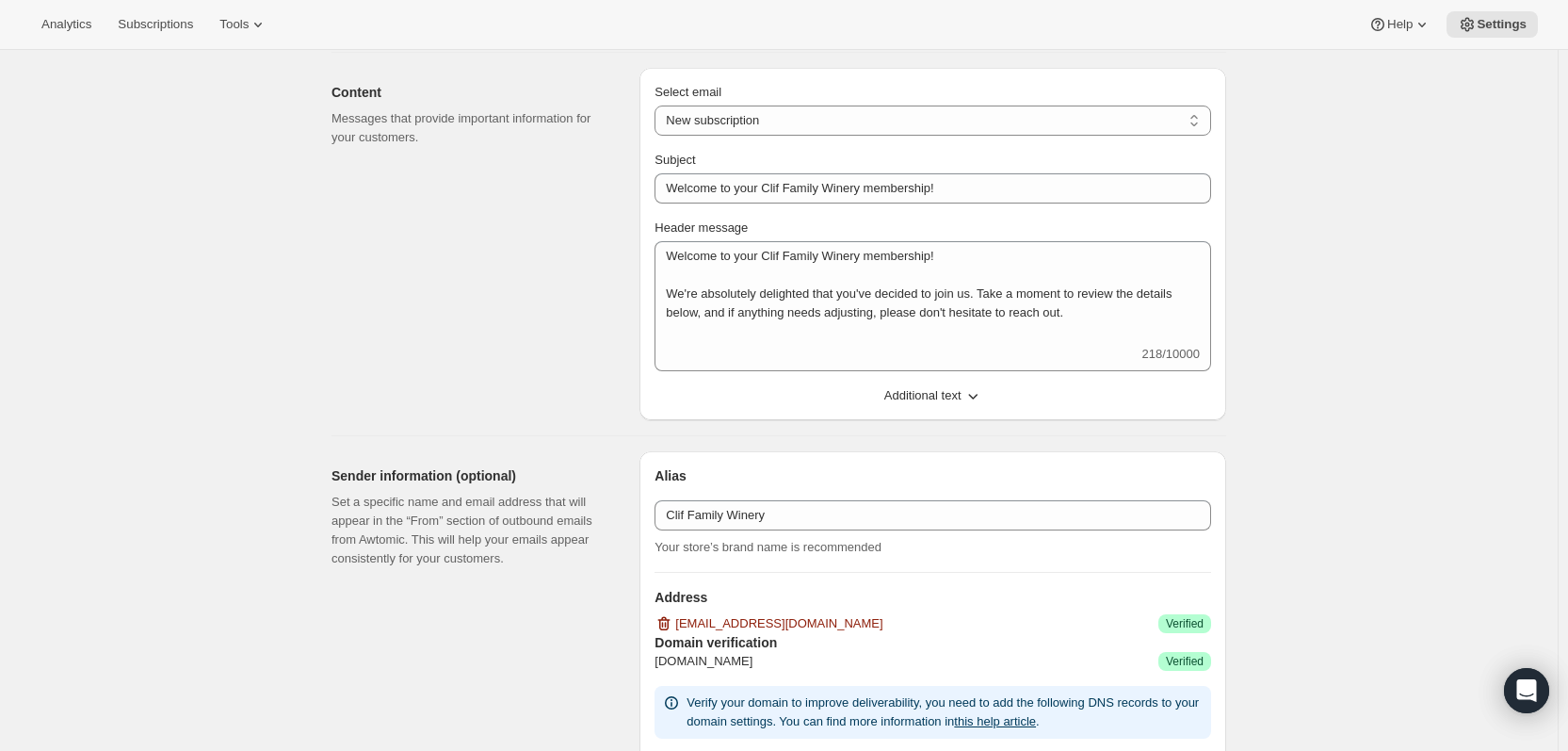
click at [983, 415] on div "Select email New subscription Upcoming order Failed payment Delayed subscriptio…" at bounding box center [932, 244] width 586 height 353
click at [974, 397] on icon "button" at bounding box center [973, 395] width 19 height 19
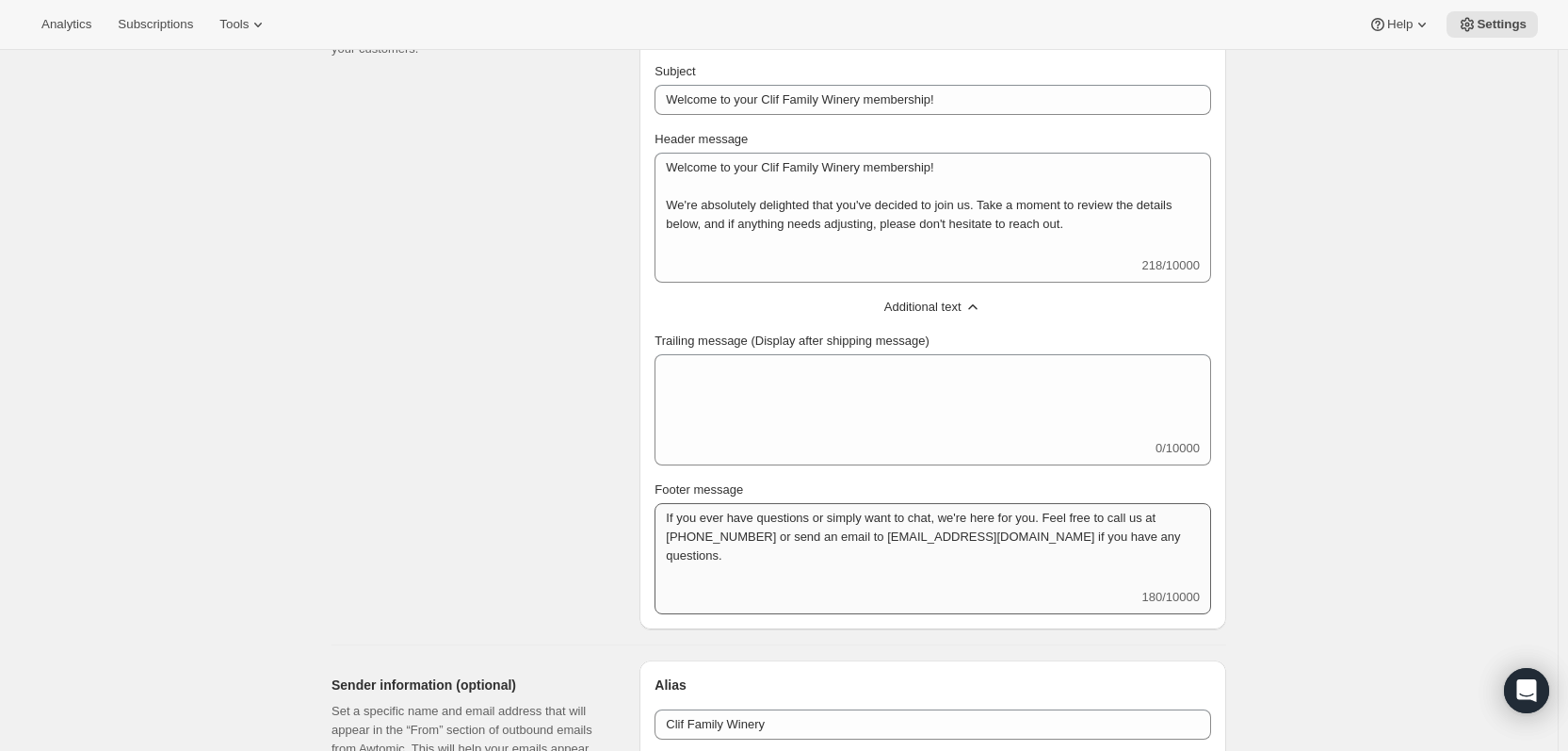
scroll to position [848, 0]
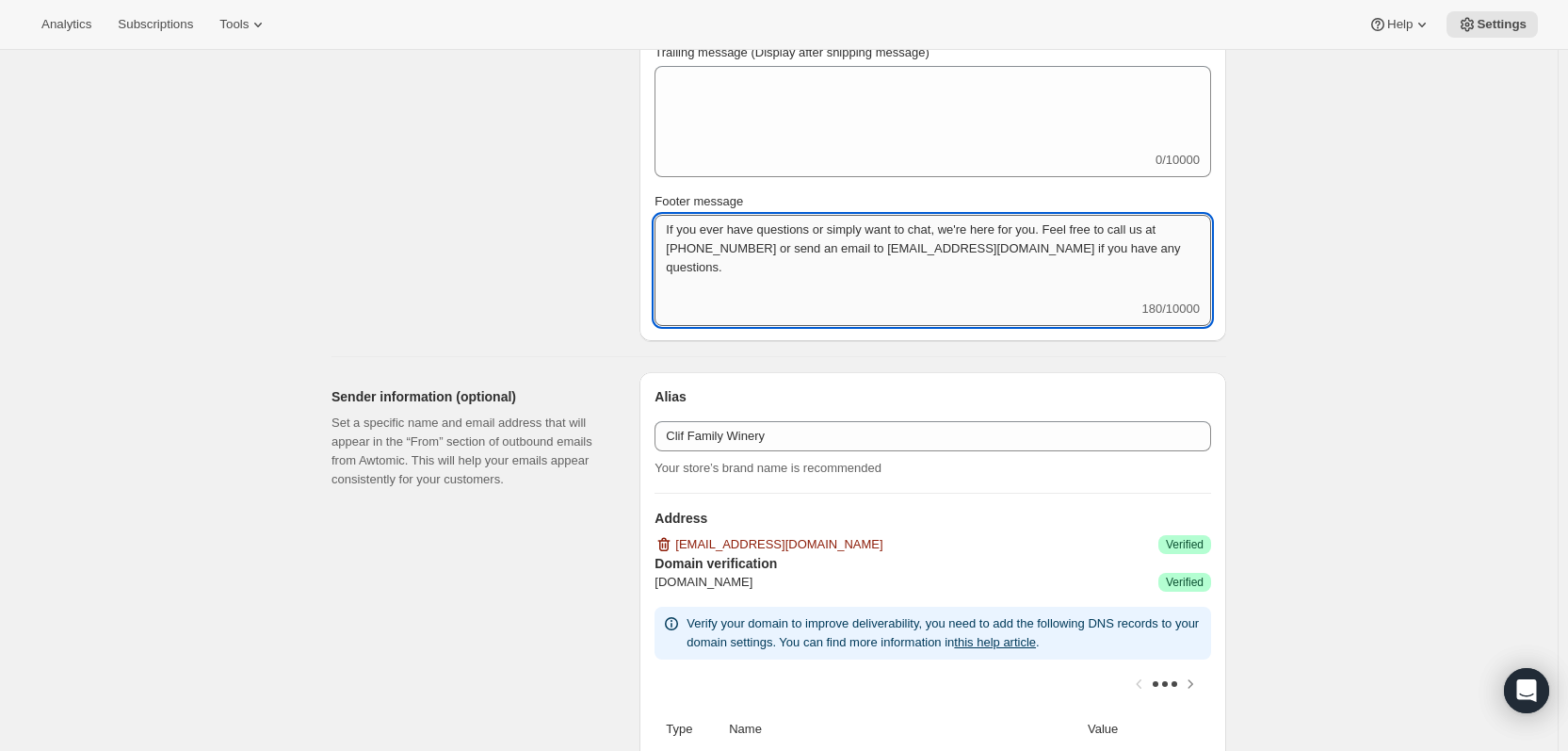
click at [783, 236] on textarea "If you ever have questions or simply want to chat, we're here for you. Feel fre…" at bounding box center [933, 258] width 557 height 85
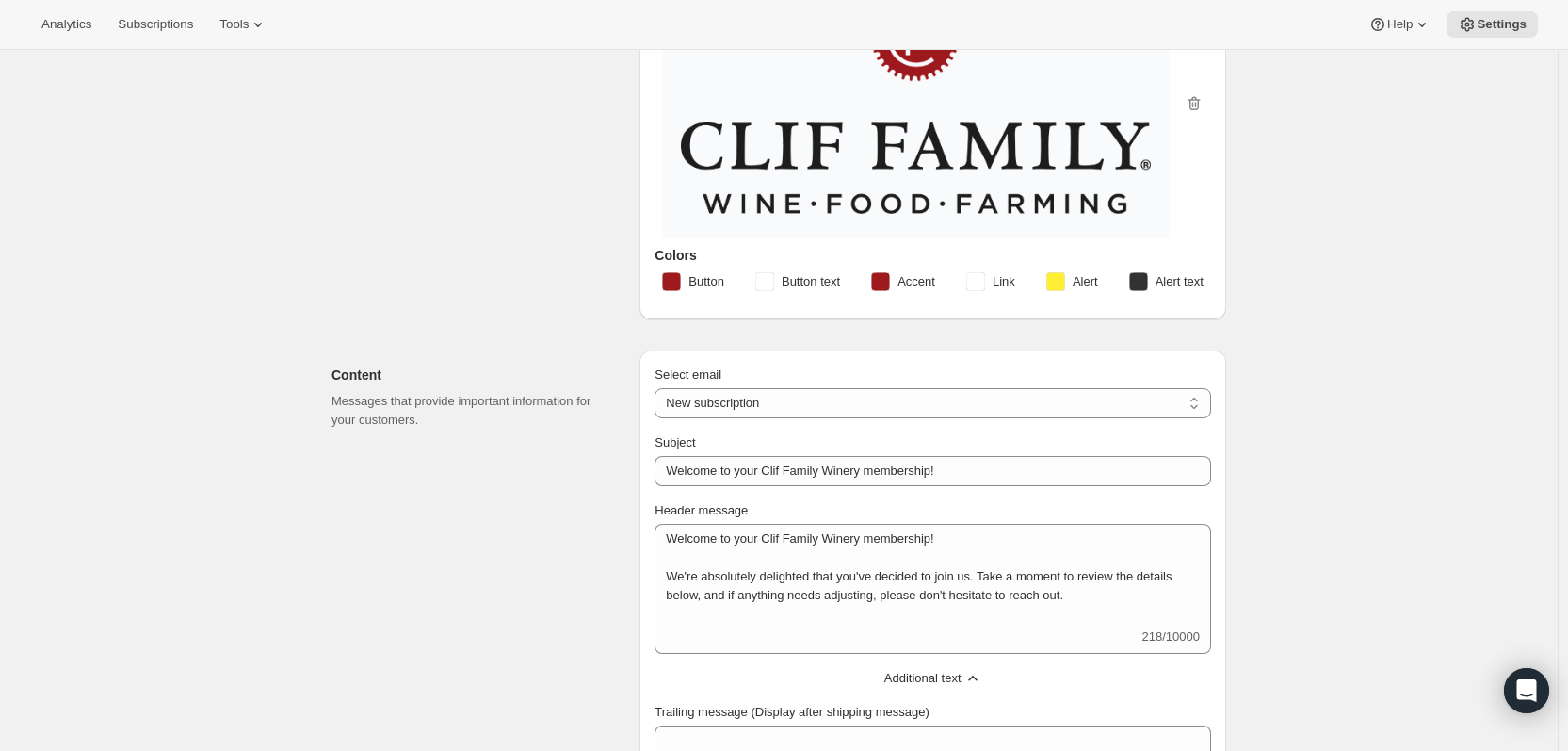
scroll to position [0, 0]
